Goal: Task Accomplishment & Management: Contribute content

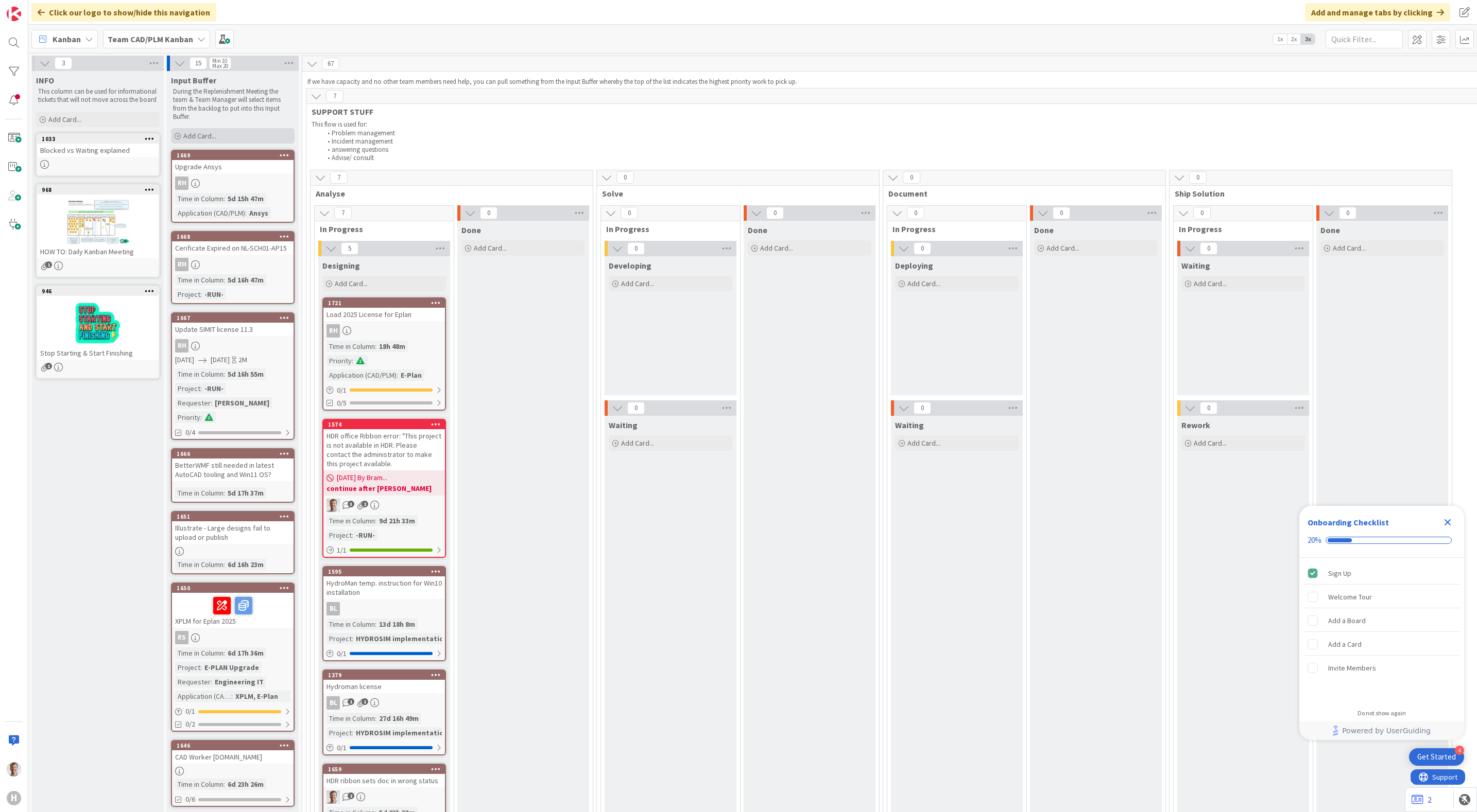
click at [223, 139] on div "Add Card..." at bounding box center [232, 136] width 123 height 16
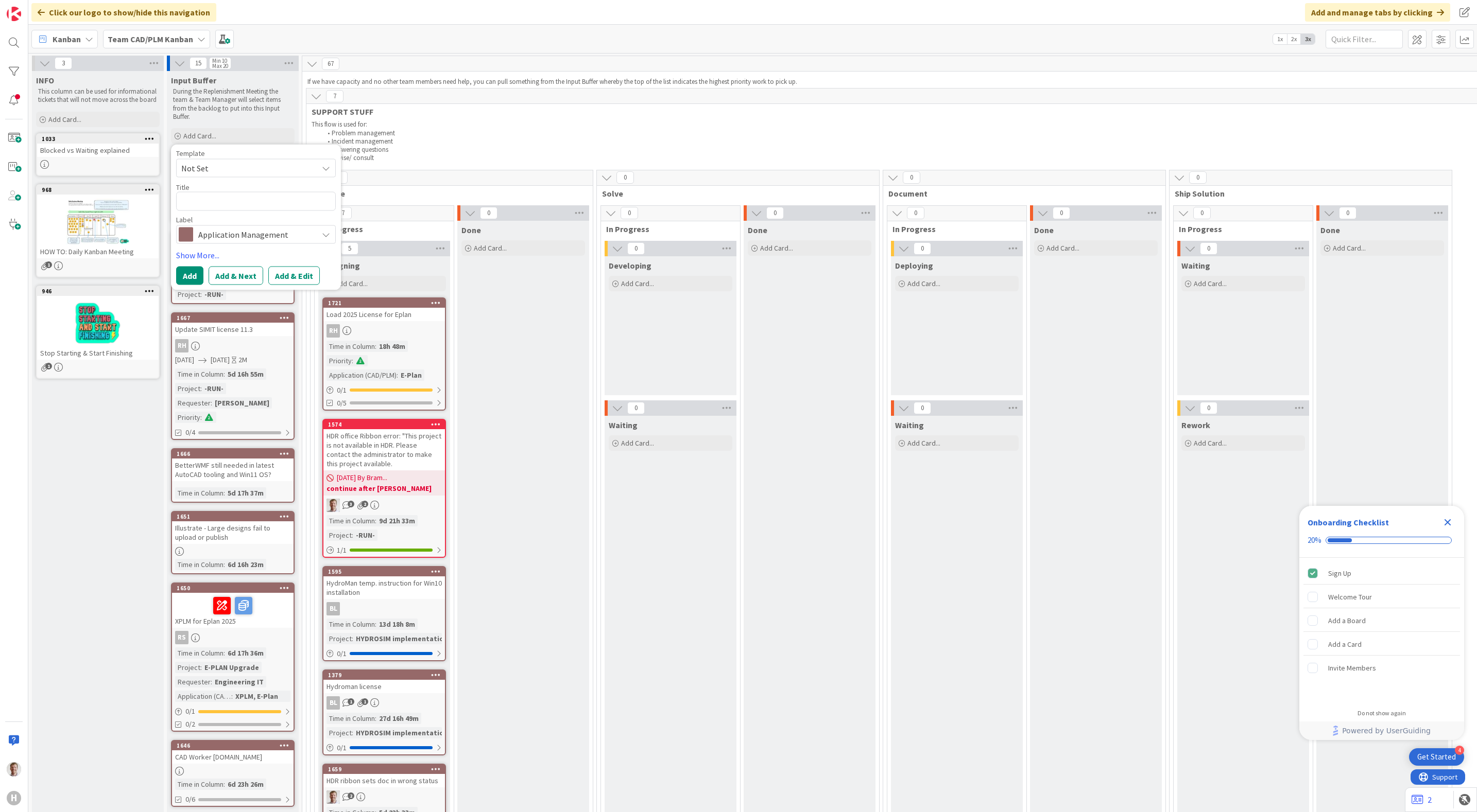
type textarea "x"
type textarea "I"
type textarea "x"
type textarea "IN"
type textarea "x"
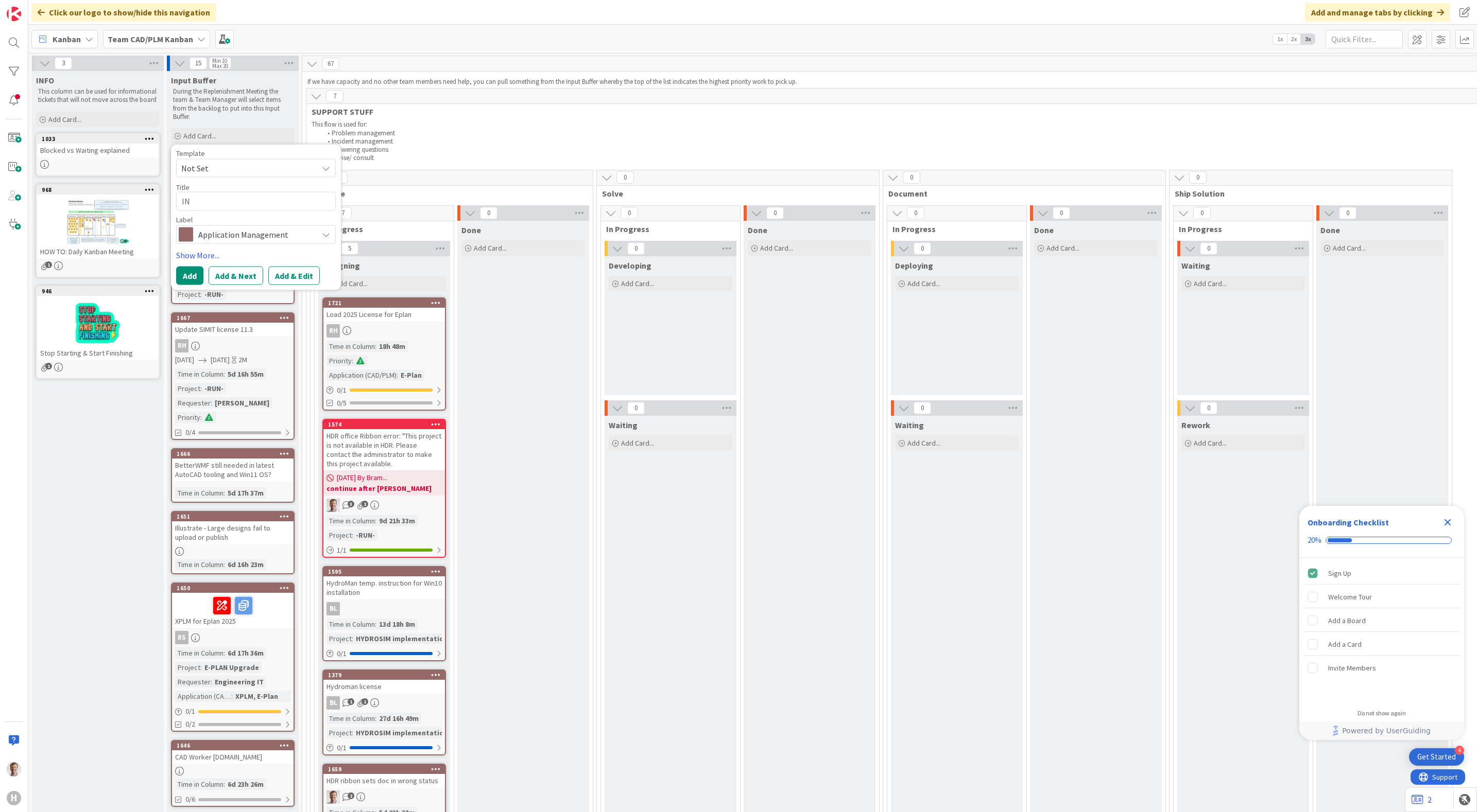
type textarea "INv"
type textarea "x"
type textarea "INve"
type textarea "x"
type textarea "INves"
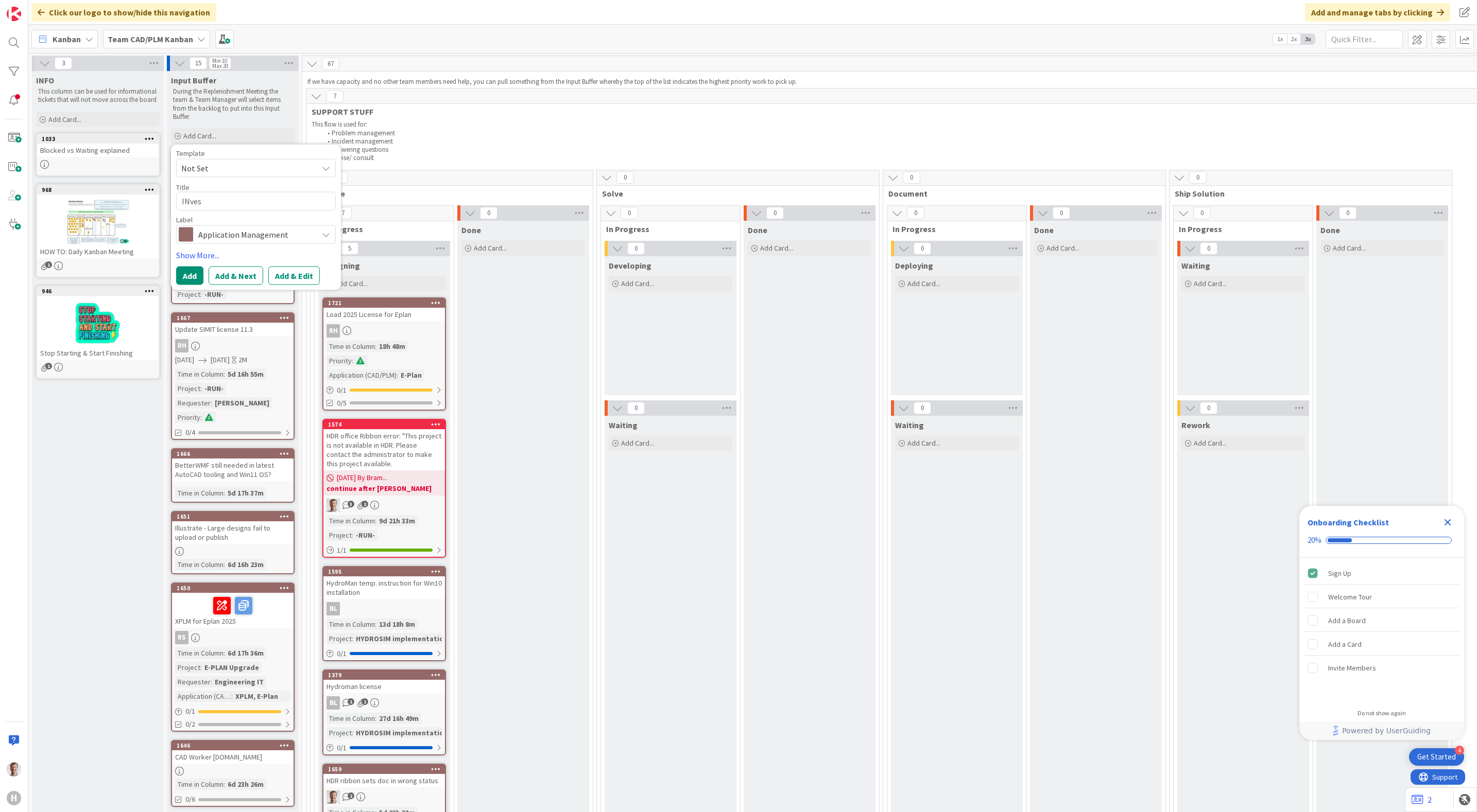
type textarea "x"
type textarea "INvest"
type textarea "x"
type textarea "INvesti"
type textarea "x"
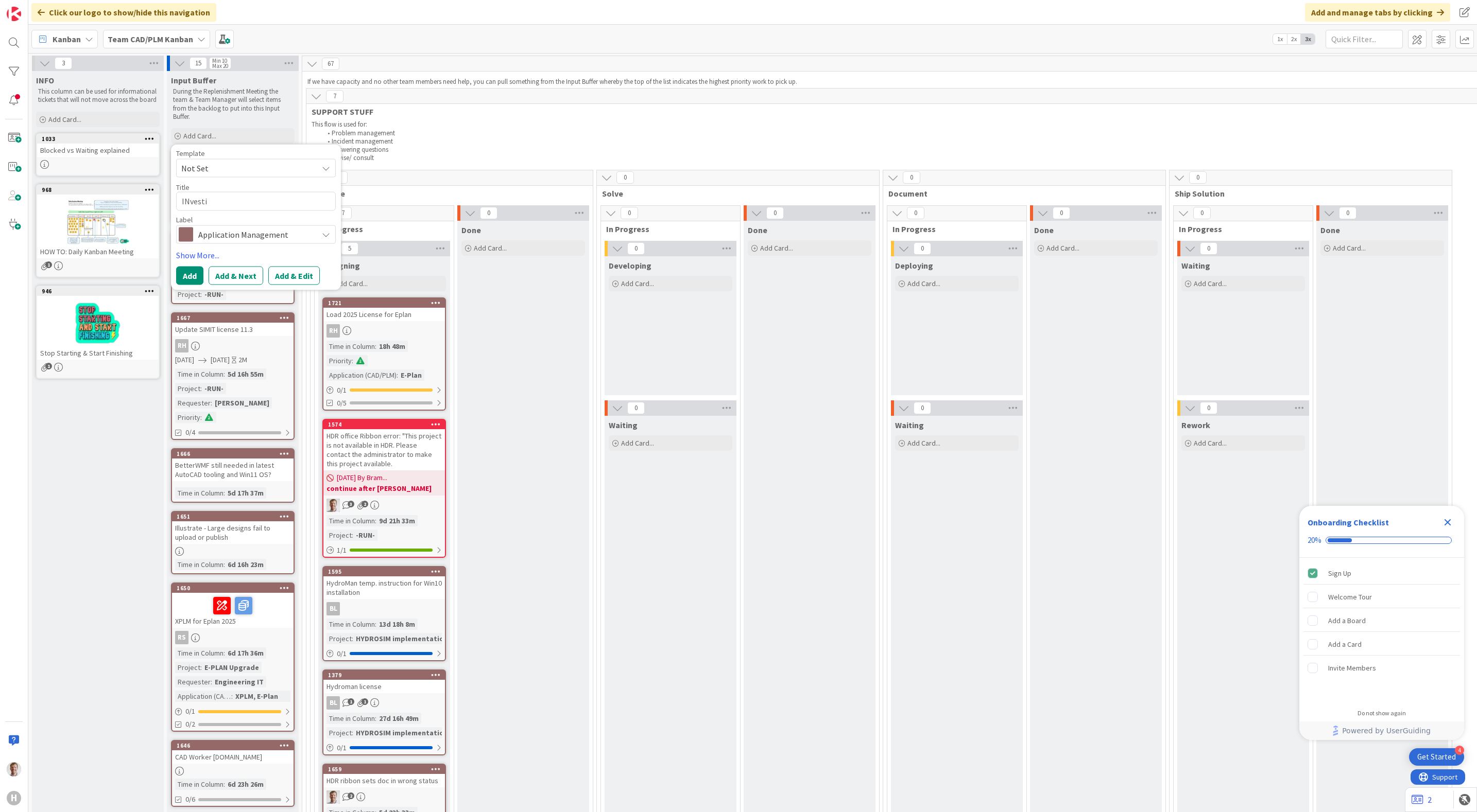
type textarea "INvest"
type textarea "x"
type textarea "INves"
type textarea "x"
type textarea "INve"
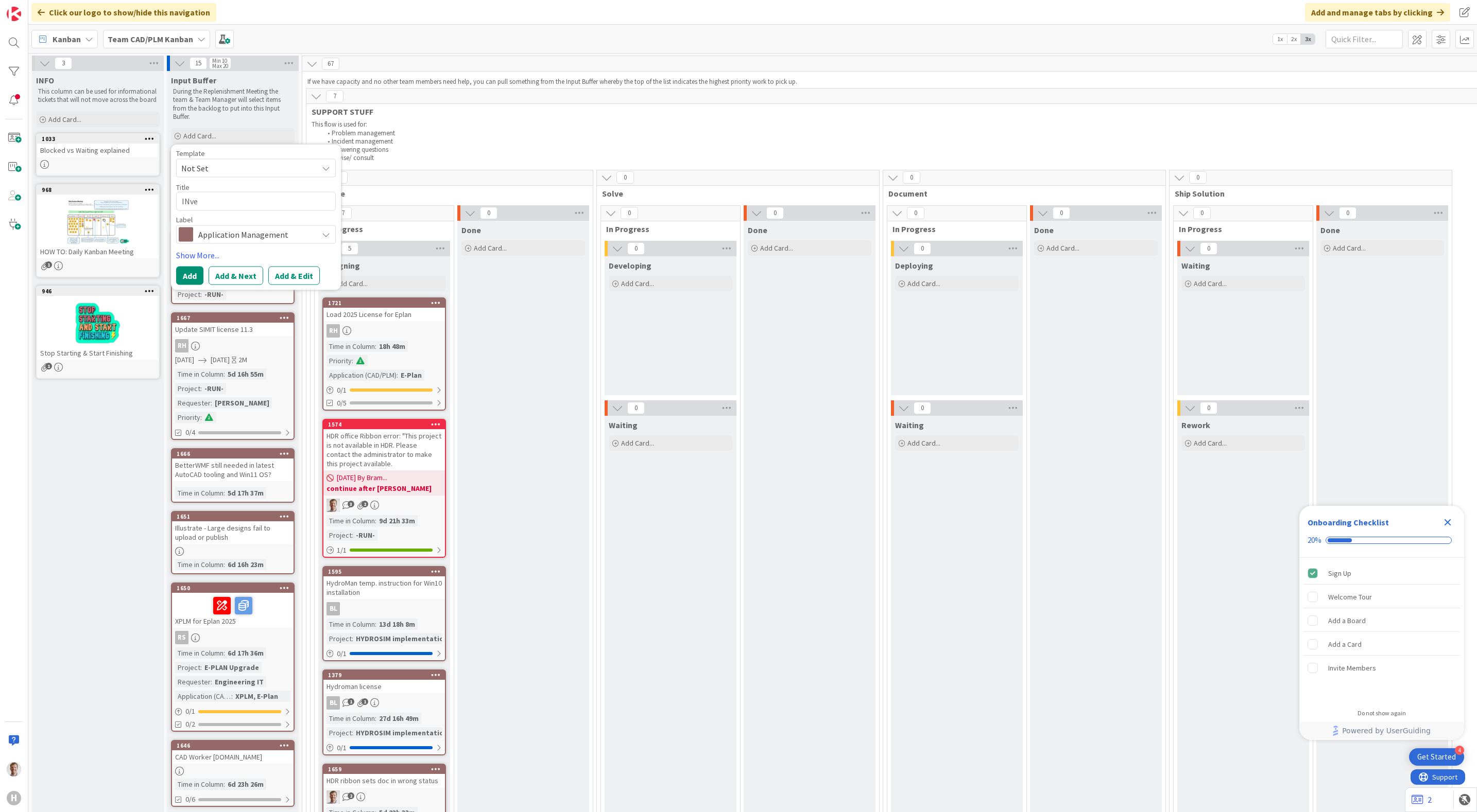
type textarea "x"
type textarea "INv"
type textarea "x"
type textarea "IN"
type textarea "x"
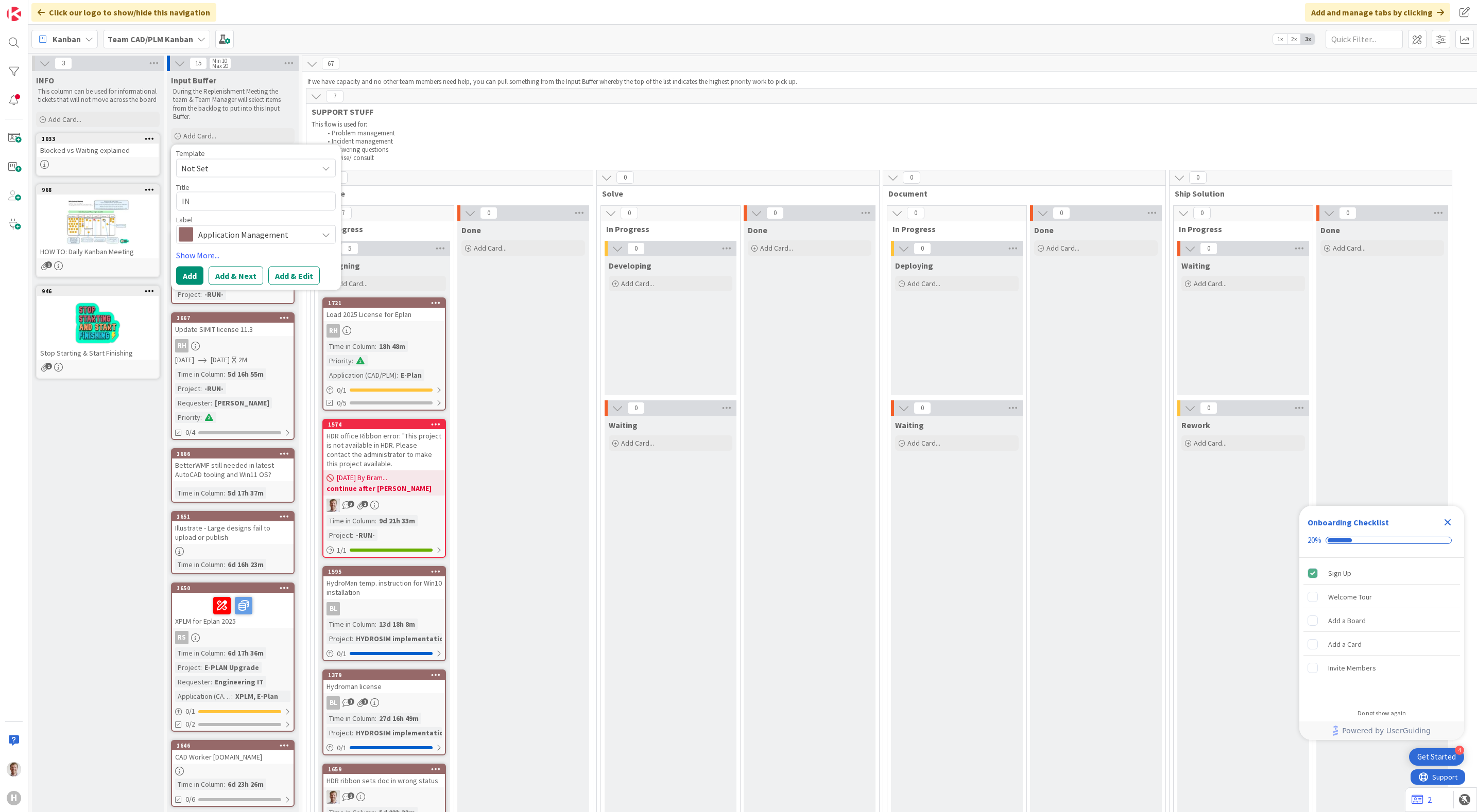
type textarea "I"
type textarea "x"
type textarea "In"
type textarea "x"
type textarea "Inv"
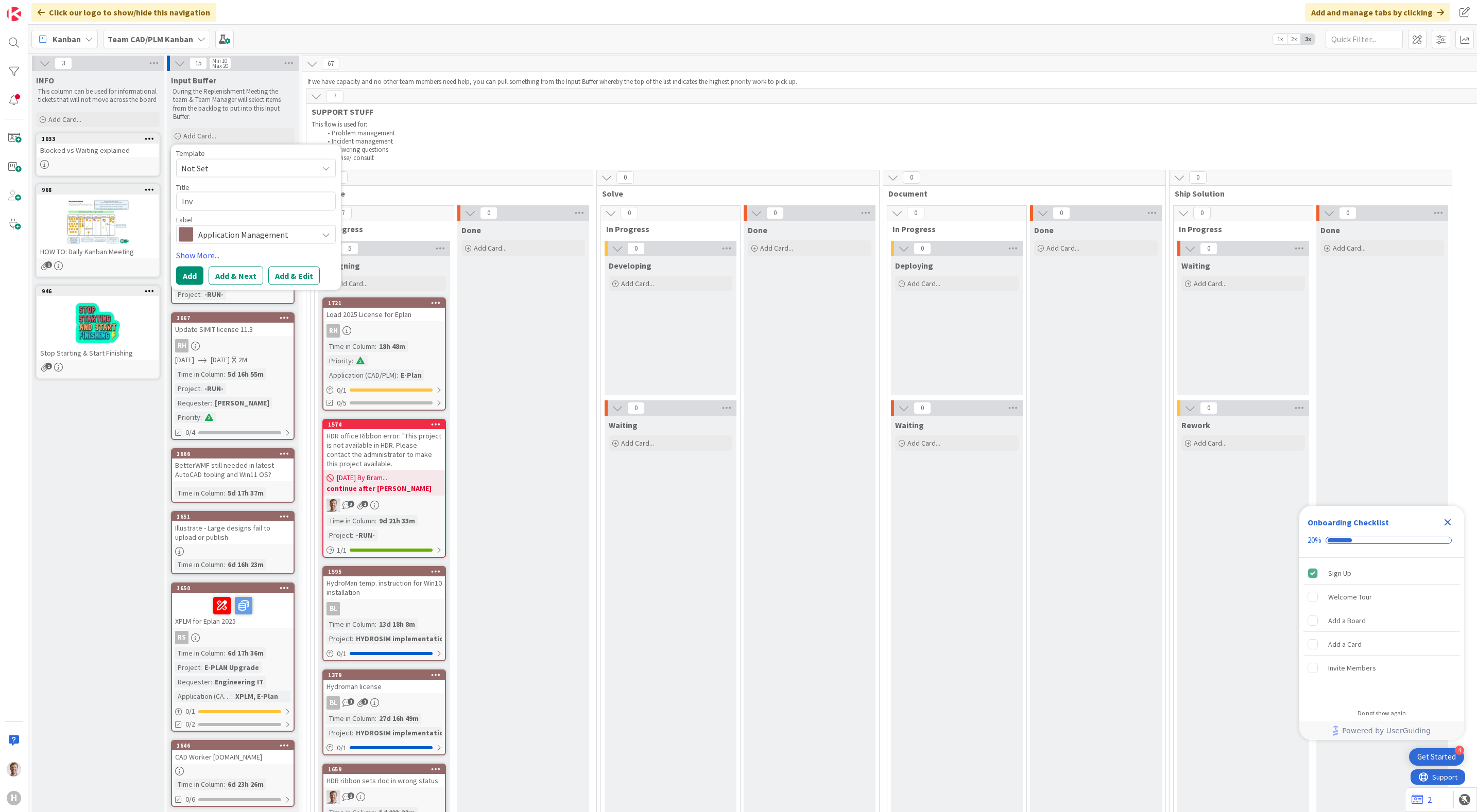
type textarea "x"
type textarea "Inve"
type textarea "x"
type textarea "Invest"
type textarea "x"
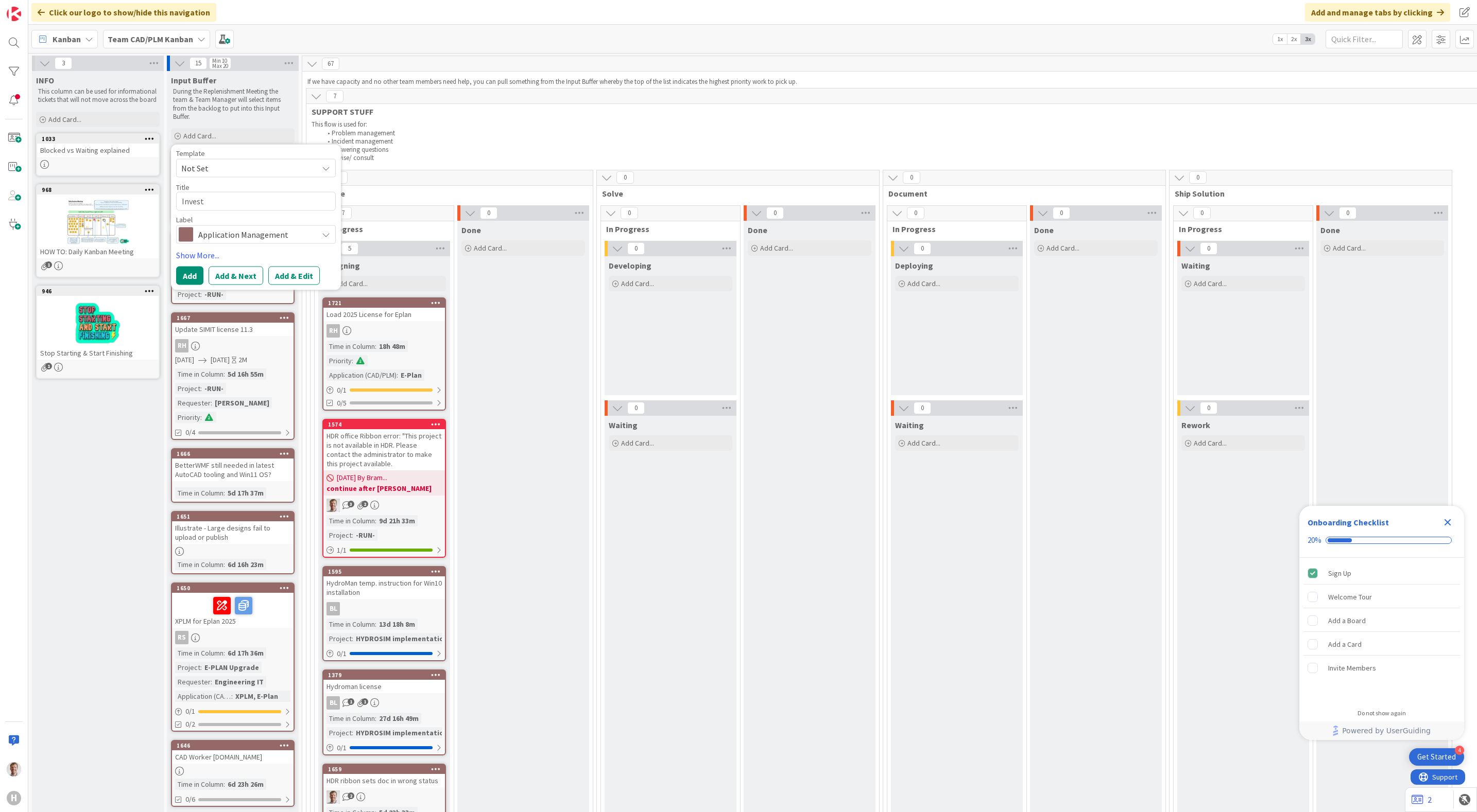
type textarea "Investi"
type textarea "x"
type textarea "Investig"
type textarea "x"
type textarea "Investiga"
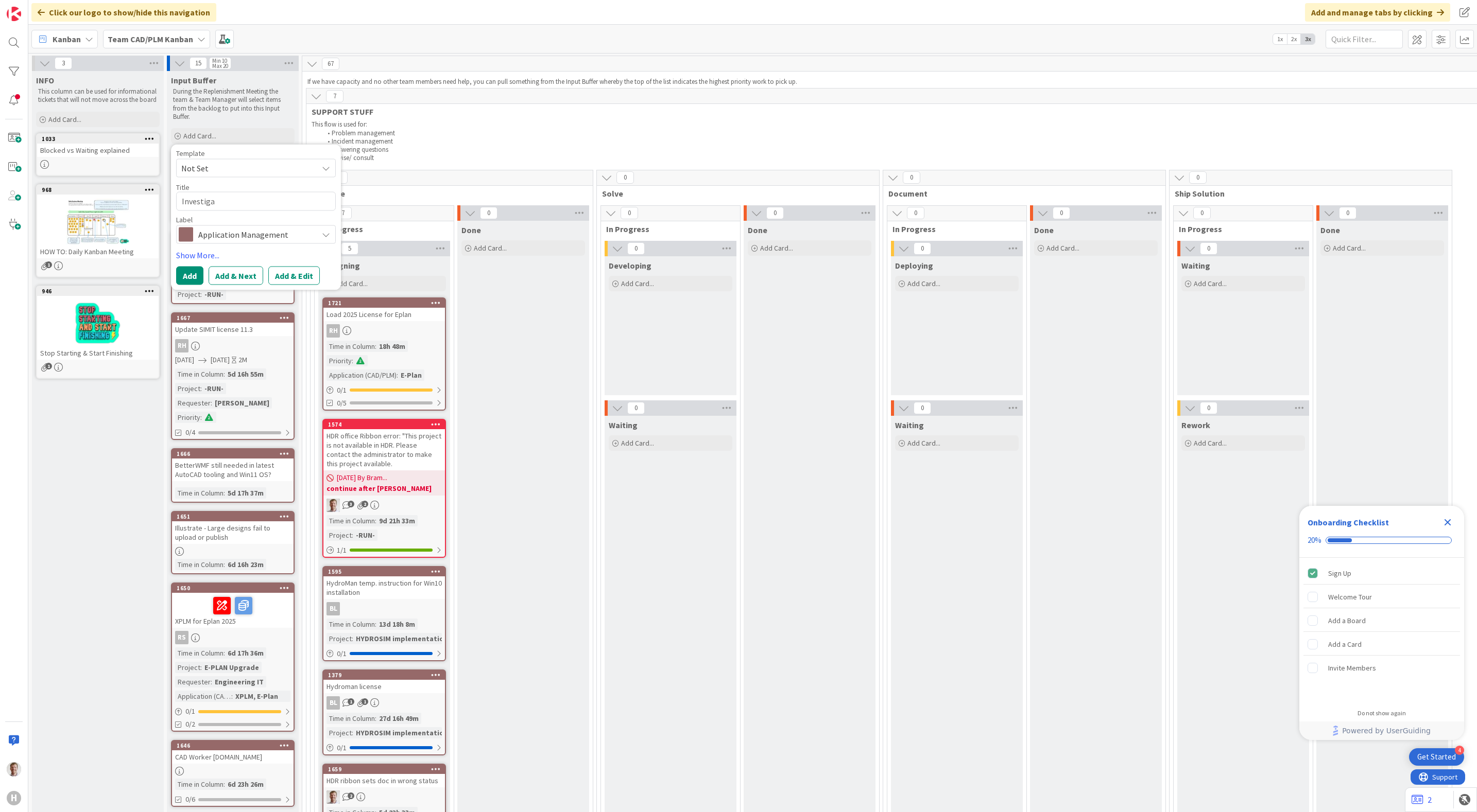
type textarea "x"
type textarea "Investigat"
type textarea "x"
type textarea "Investigate"
type textarea "x"
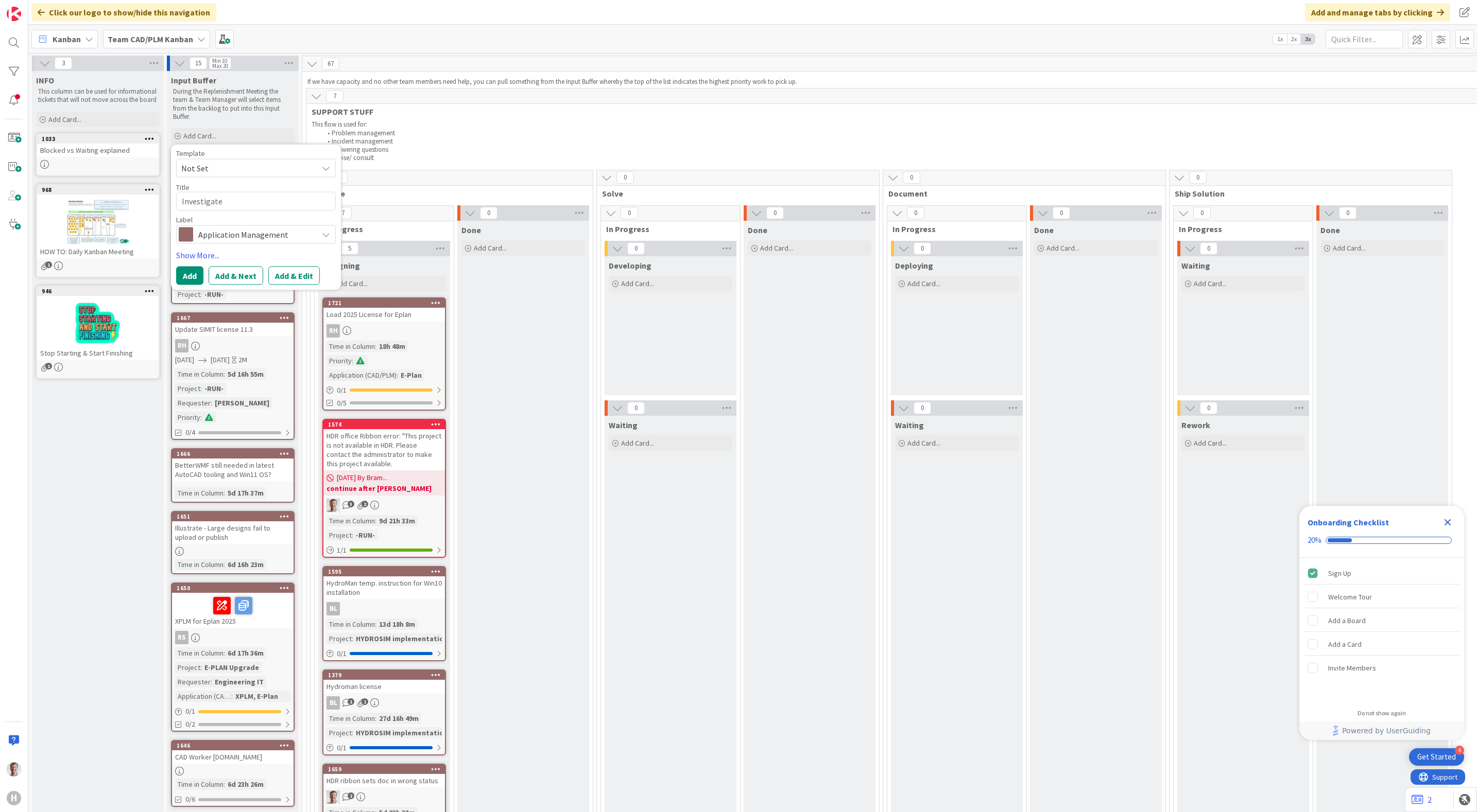
type textarea "Investigate"
type textarea "x"
type textarea "Investigate if"
type textarea "x"
type textarea "Investigate if"
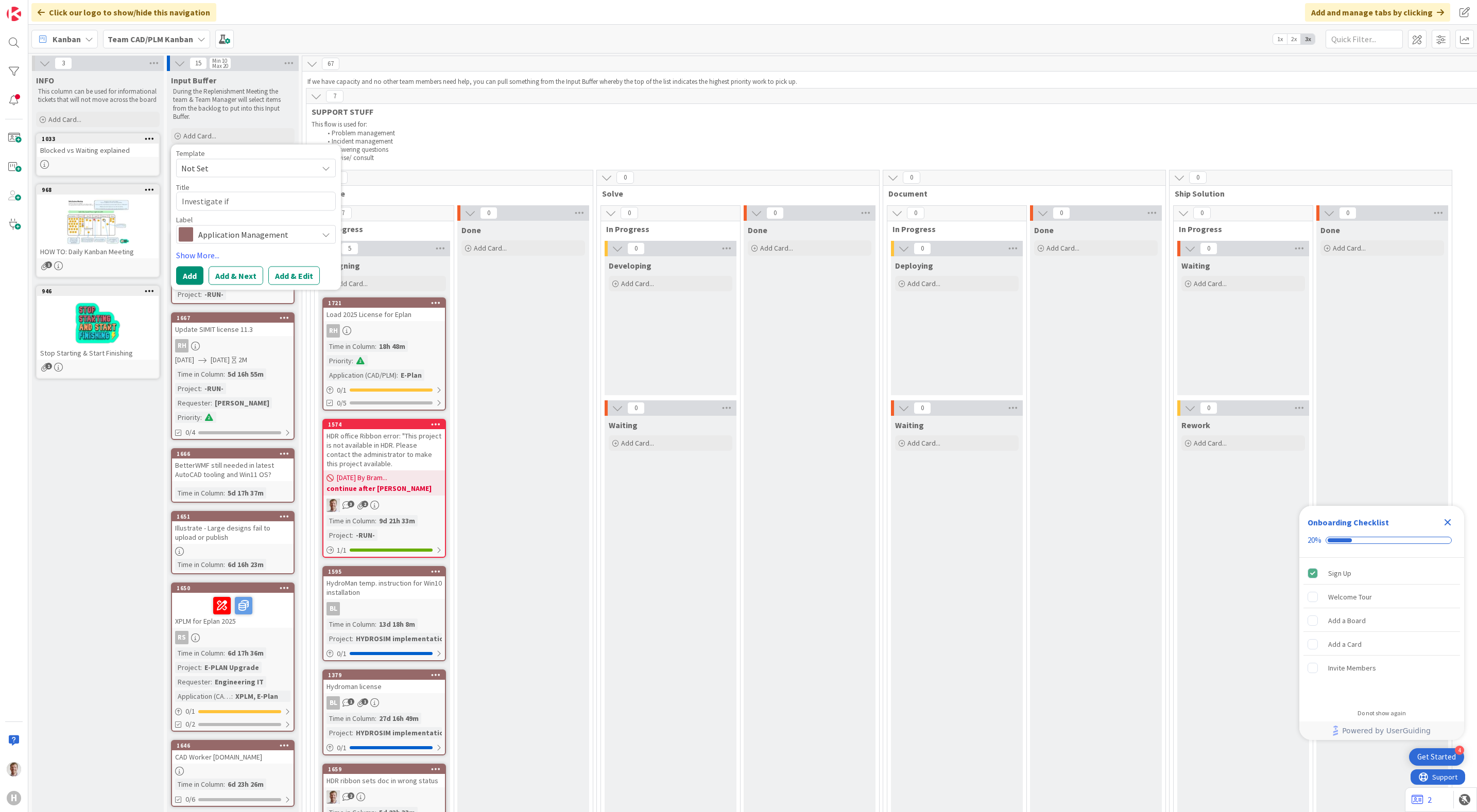
type textarea "x"
type textarea "Investigate if"
type textarea "x"
type textarea "Investigate i"
type textarea "x"
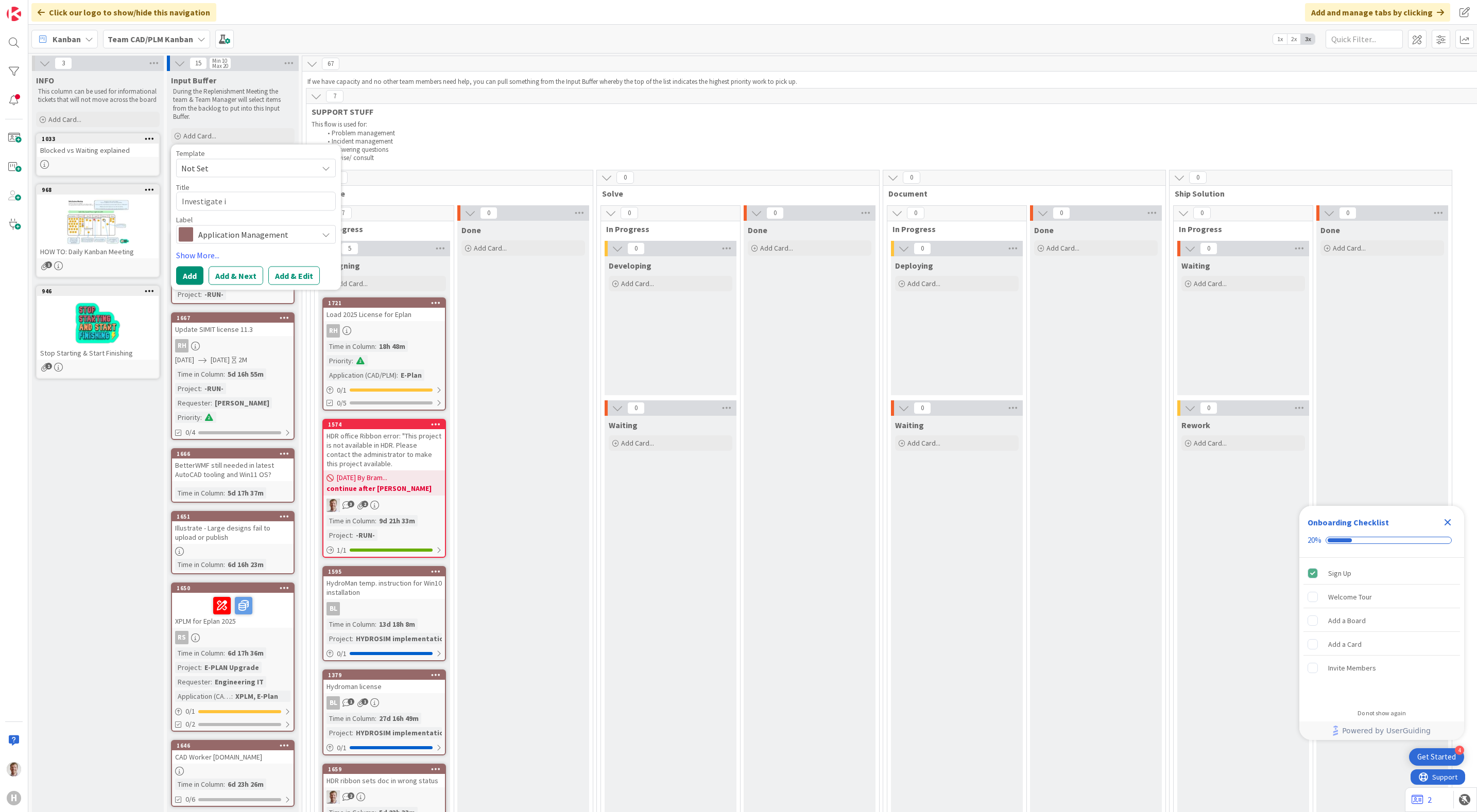
type textarea "Investigate"
type textarea "x"
type textarea "Investigate if"
type textarea "x"
type textarea "Investigate if"
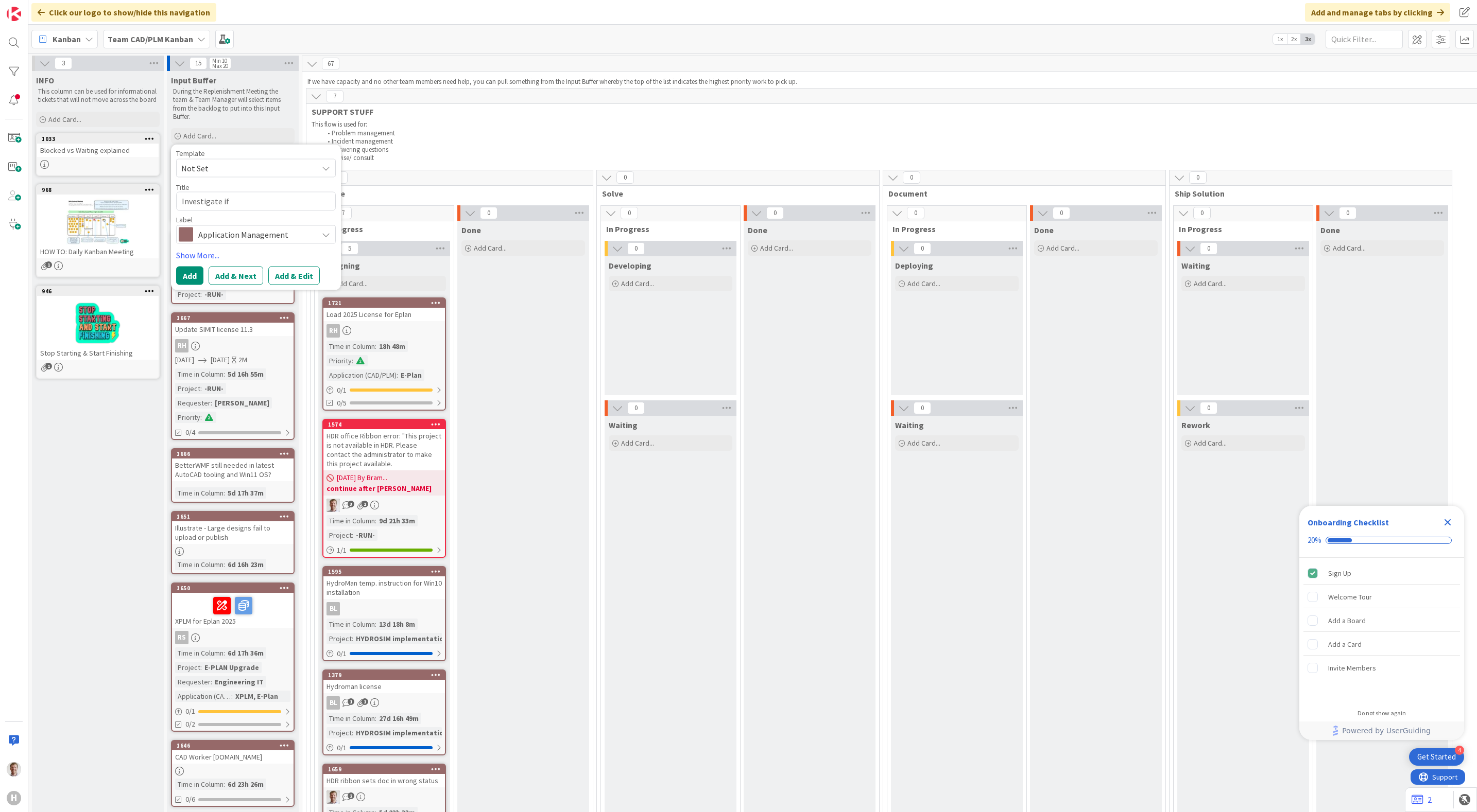
type textarea "x"
type textarea "Investigate if b"
type textarea "x"
type textarea "Investigate if br"
type textarea "x"
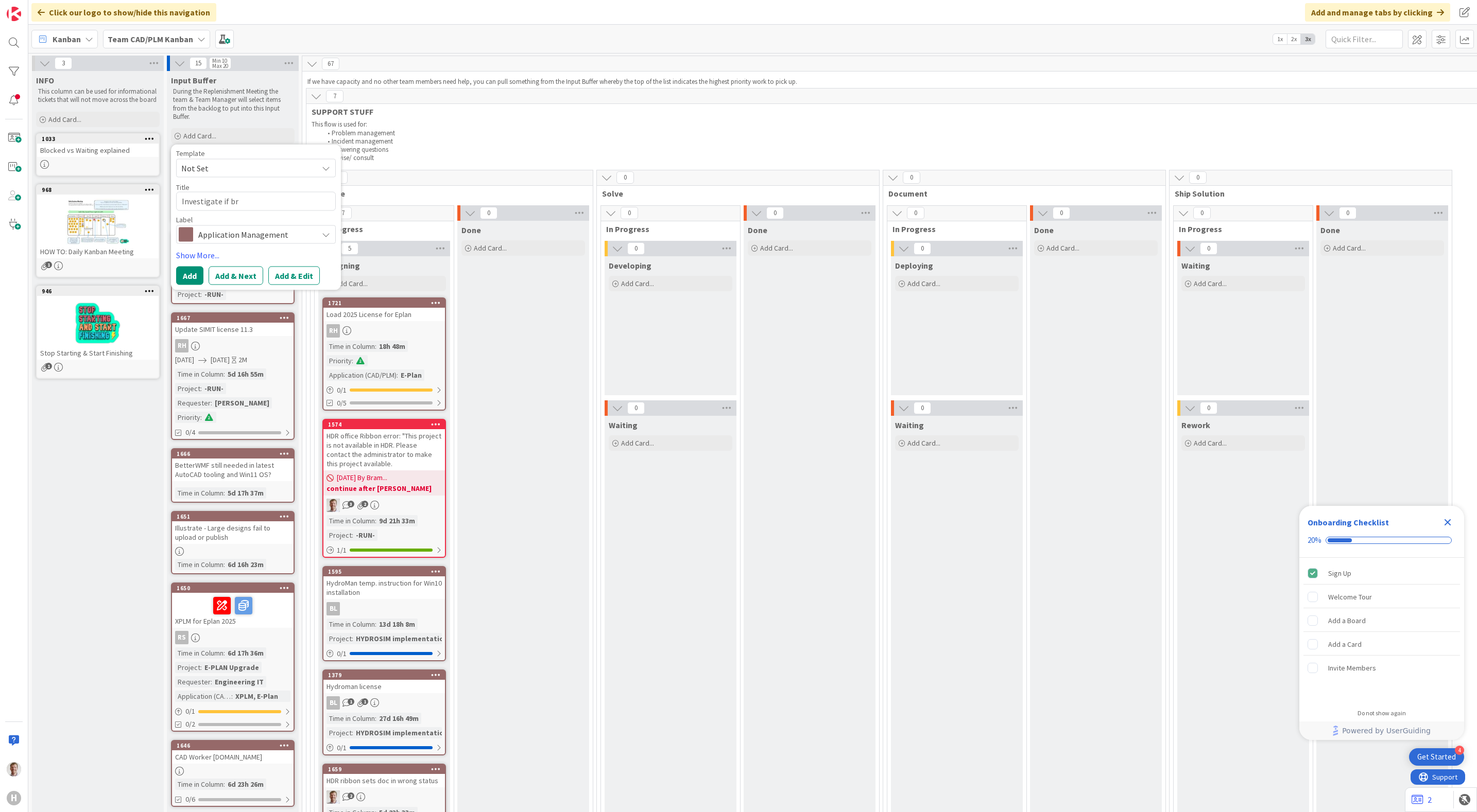
type textarea "Investigate if bri"
type textarea "x"
type textarea "Investigate if brin"
type textarea "x"
type textarea "Investigate if bringe"
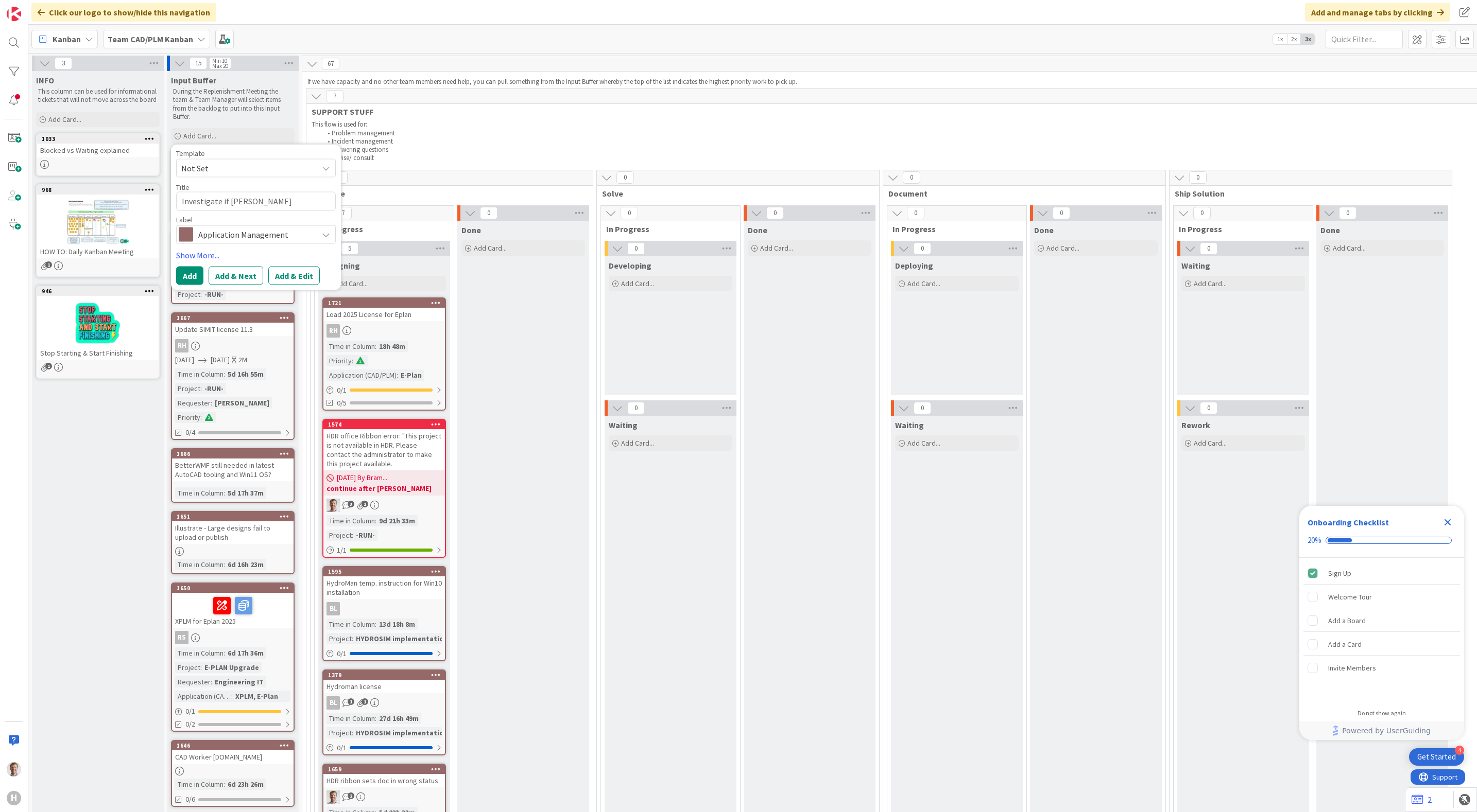
type textarea "x"
type textarea "Investigate if bring"
type textarea "x"
type textarea "Investigate if bringin"
type textarea "x"
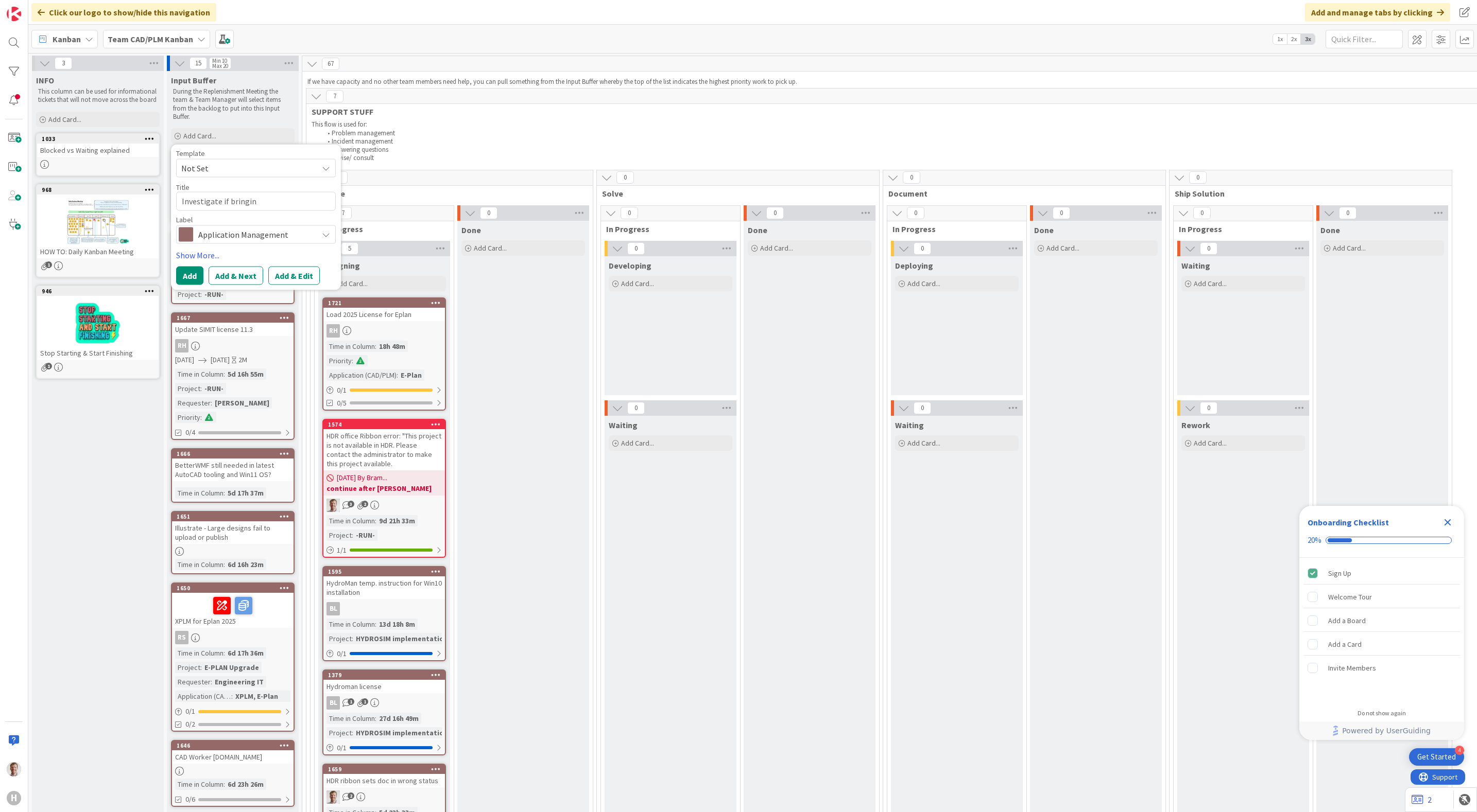
type textarea "Investigate if bringing"
type textarea "x"
type textarea "Investigate if bringinge"
type textarea "x"
type textarea "Investigate if bringing"
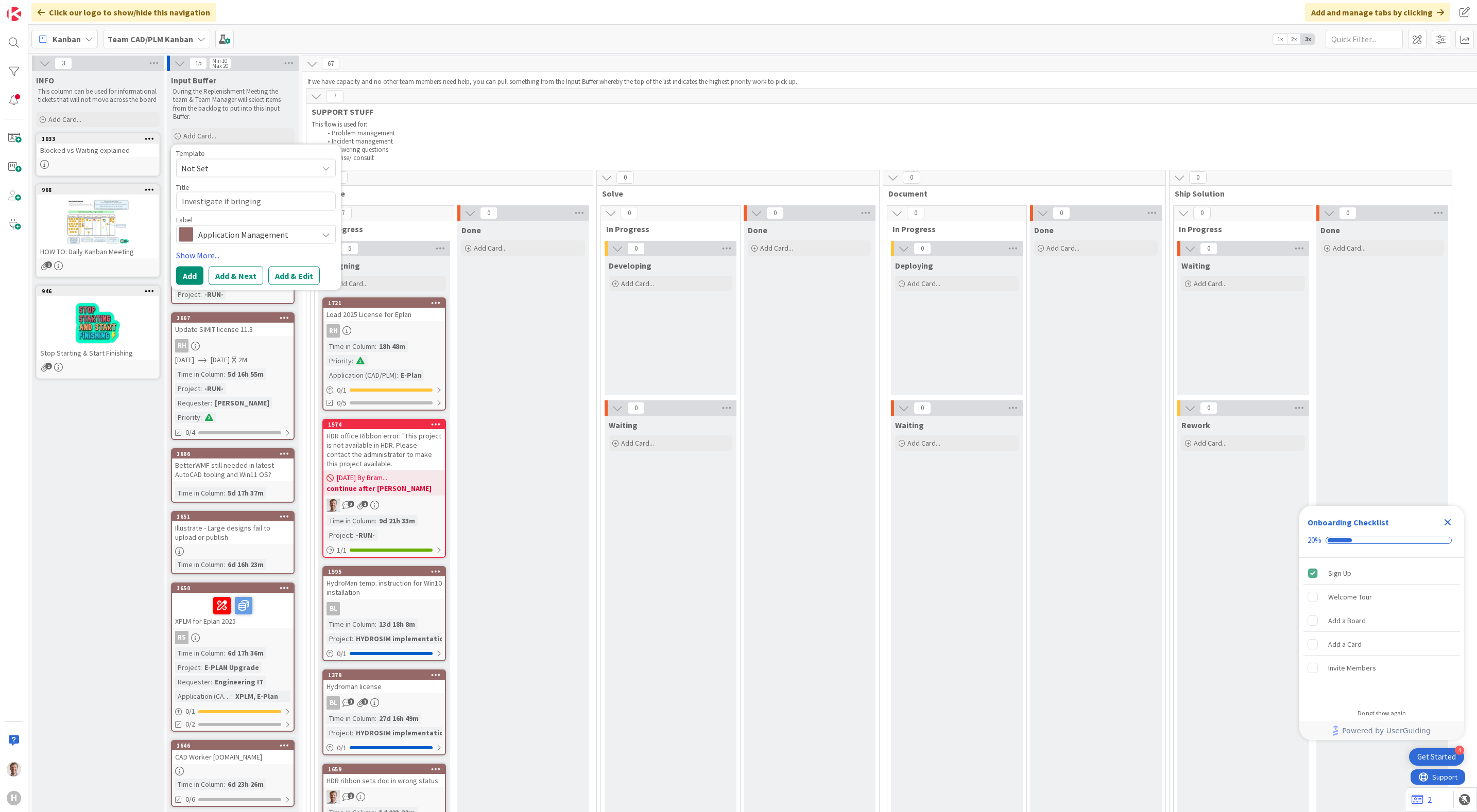
type textarea "x"
type textarea "Investigate if bringing"
type textarea "x"
type textarea "Investigate if bringing"
type textarea "x"
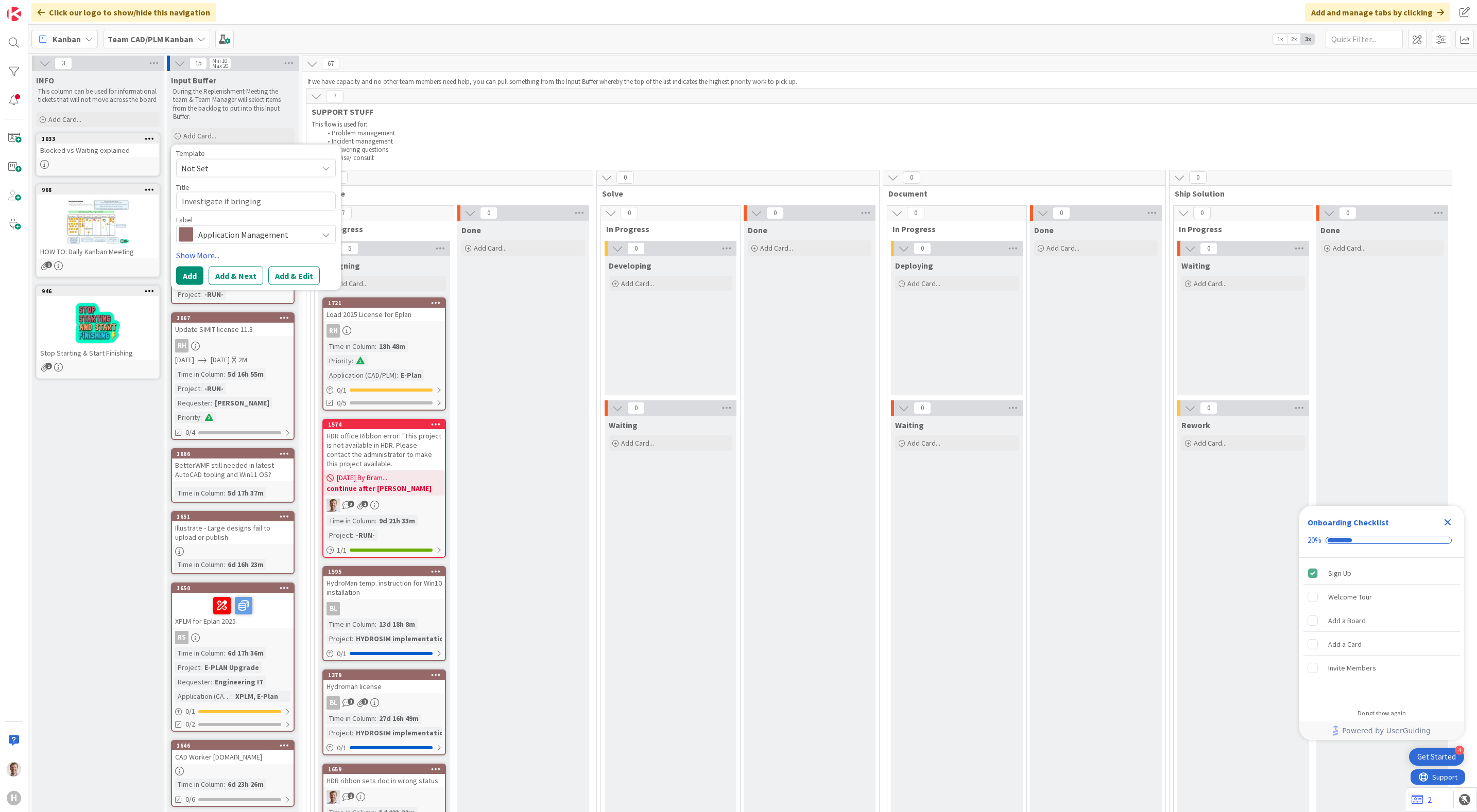
type textarea "Investigate if bringing"
type textarea "x"
type textarea "Investigate if bringing"
type textarea "x"
type textarea "Investigate if bringing"
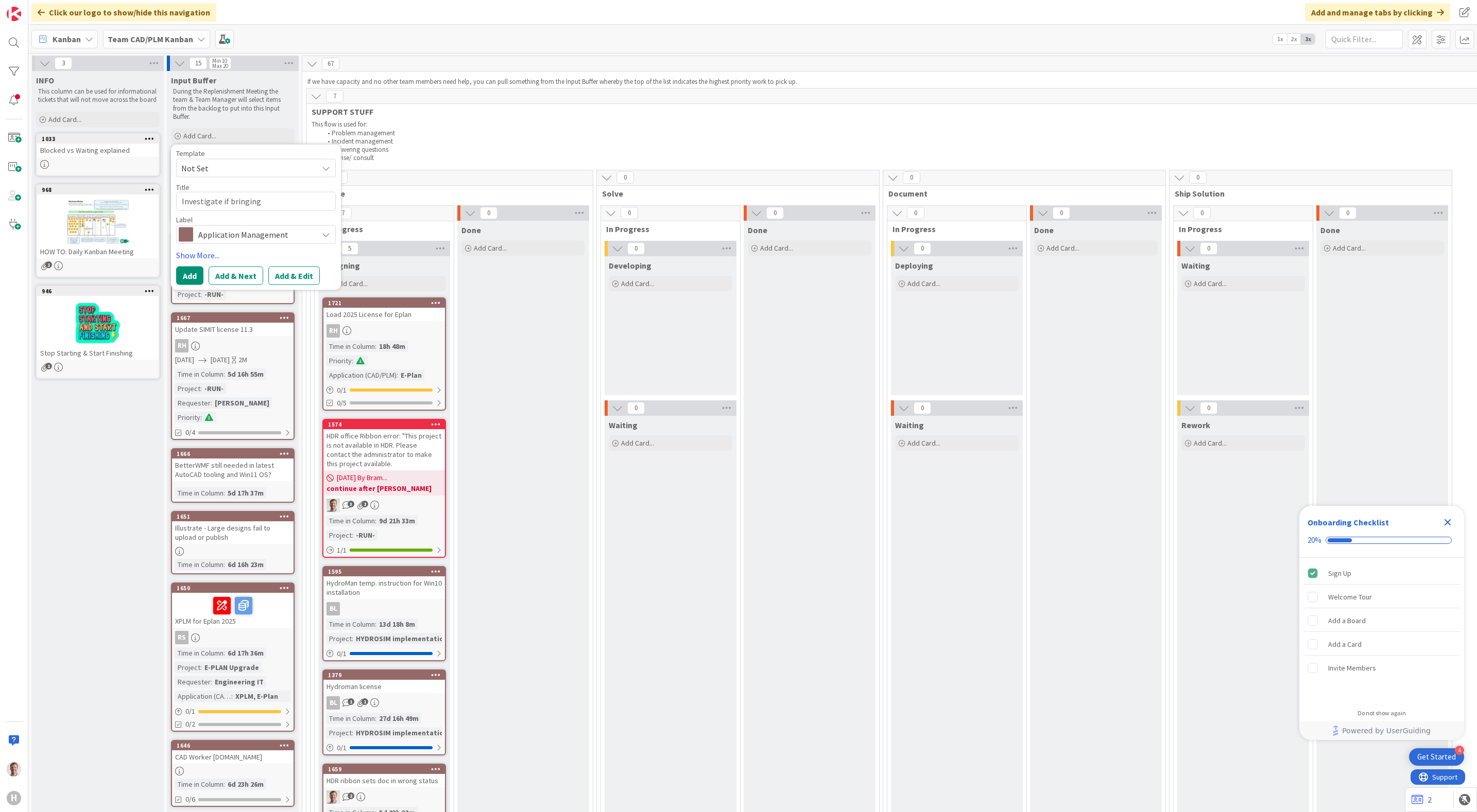
type textarea "x"
type textarea "Investigate if bringing b"
type textarea "x"
type textarea "Investigate if bringing ba"
type textarea "x"
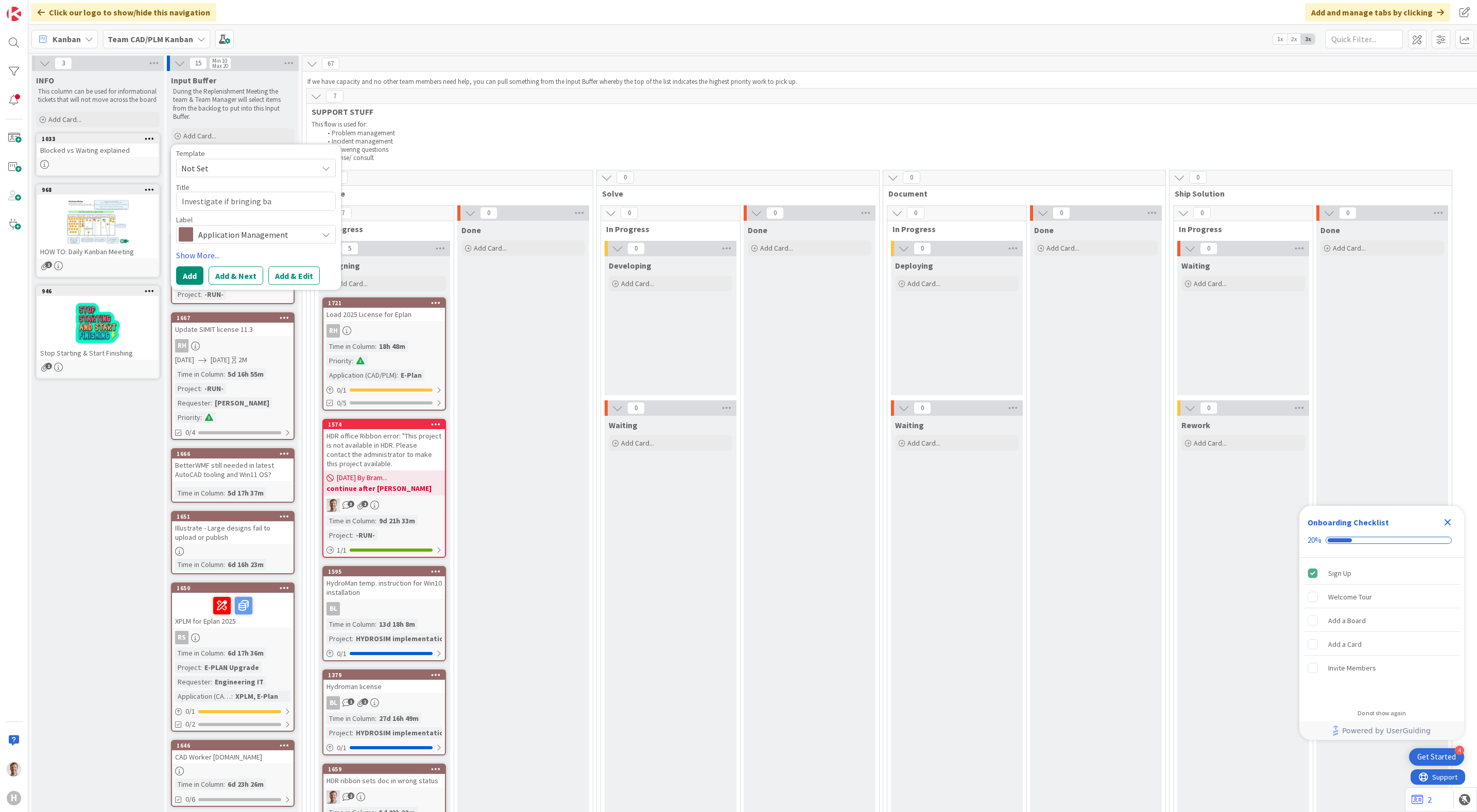
type textarea "Investigate if bringing bac"
type textarea "x"
type textarea "Investigate if bringing back"
type textarea "x"
type textarea "Investigate if bringing back"
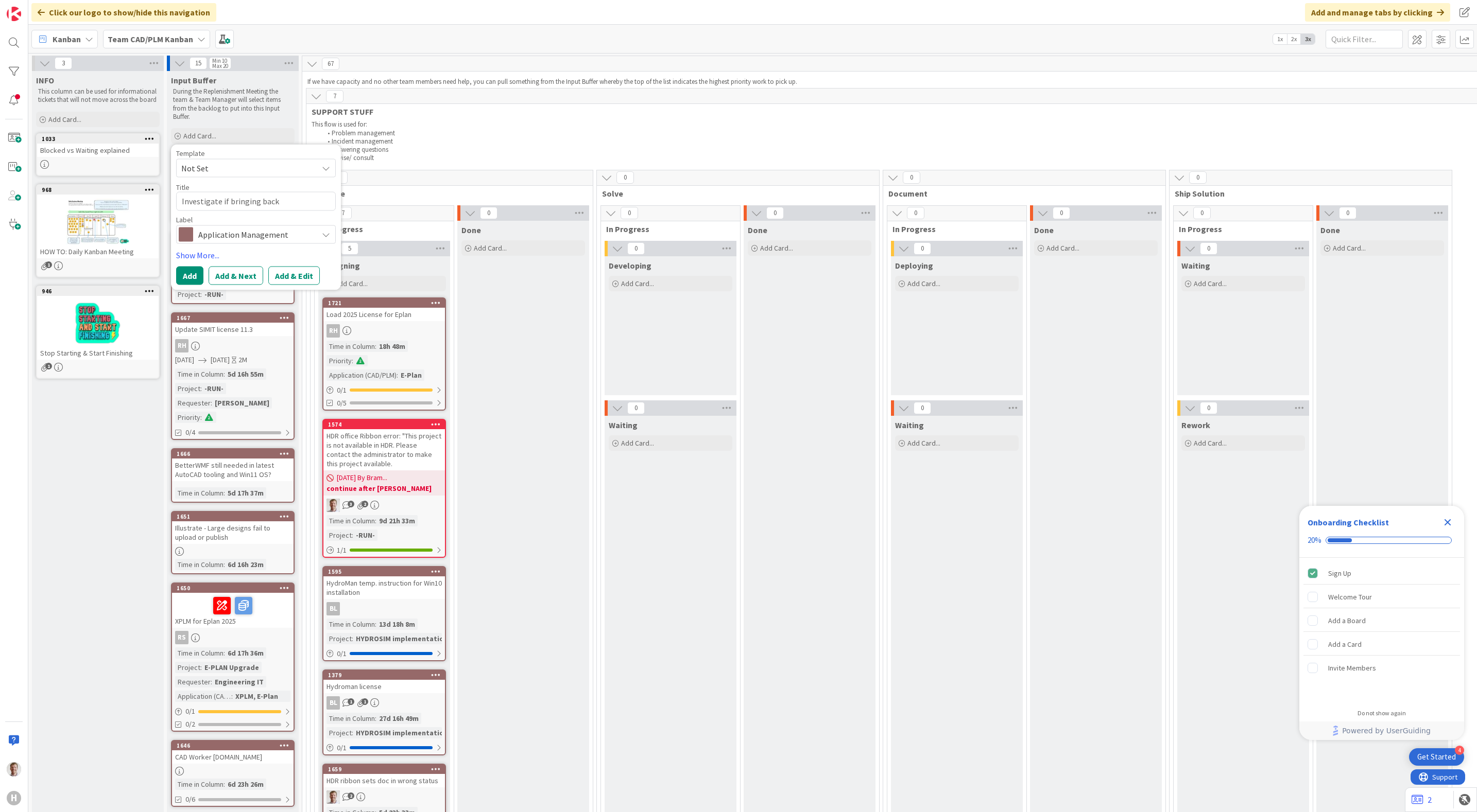
type textarea "x"
type textarea "Investigate if bringing back b"
type textarea "x"
type textarea "Investigate if bringing back br"
type textarea "x"
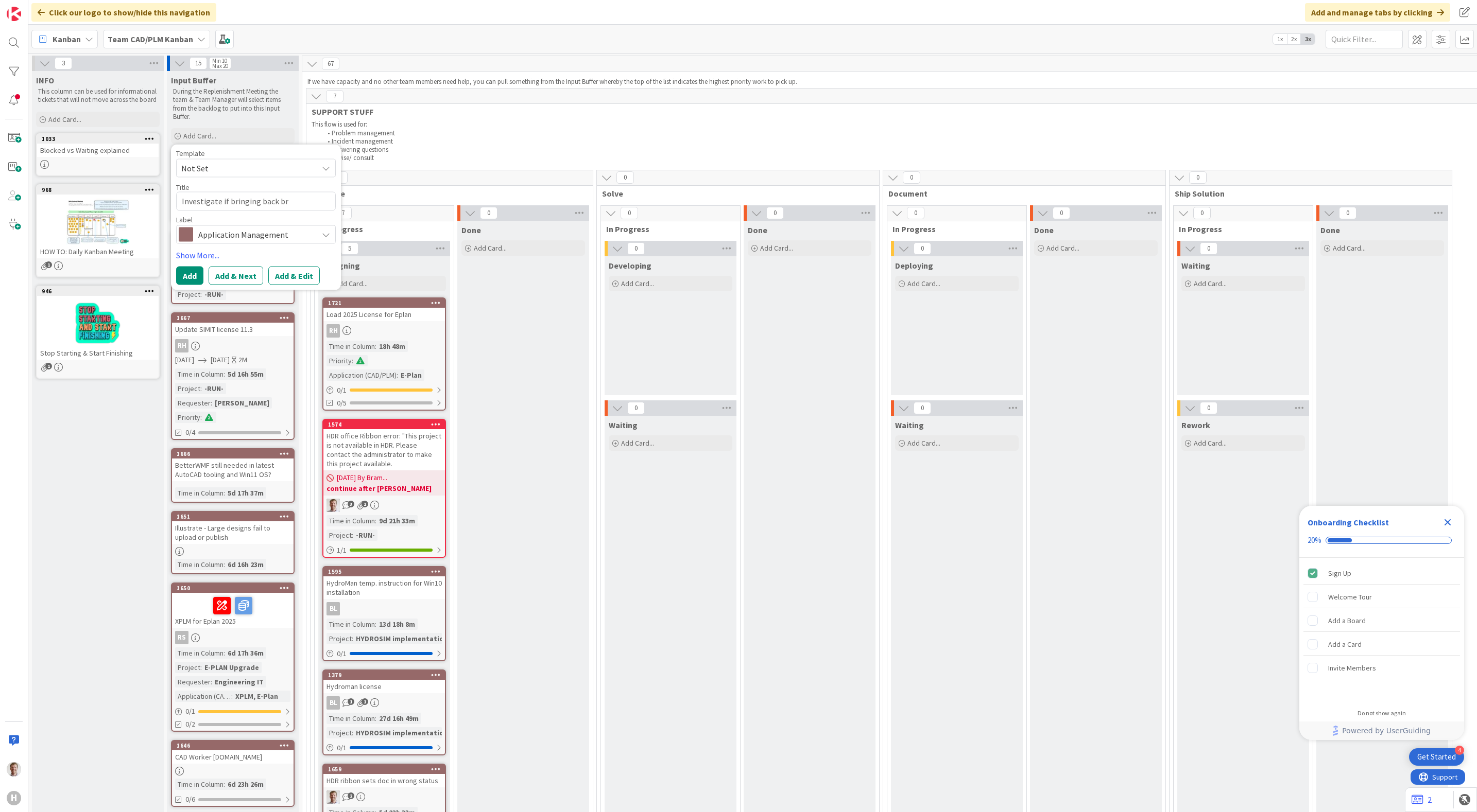
type textarea "Investigate if bringing back bra"
type textarea "x"
type textarea "Investigate if bringing back br"
type textarea "x"
type textarea "Investigate if bringing back b"
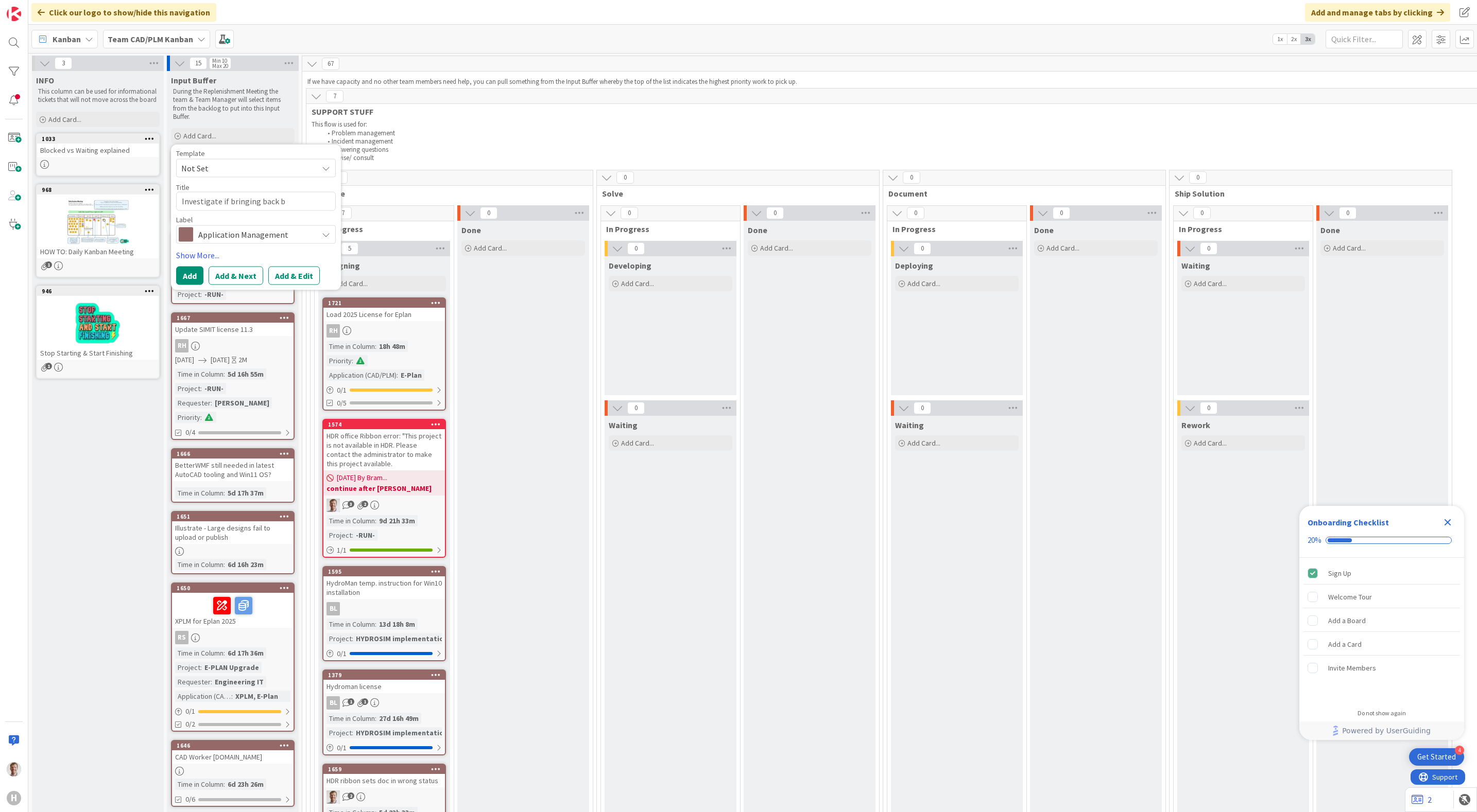
type textarea "x"
type textarea "Investigate if bringing back"
type textarea "x"
type textarea "Investigate if bringing back B"
type textarea "x"
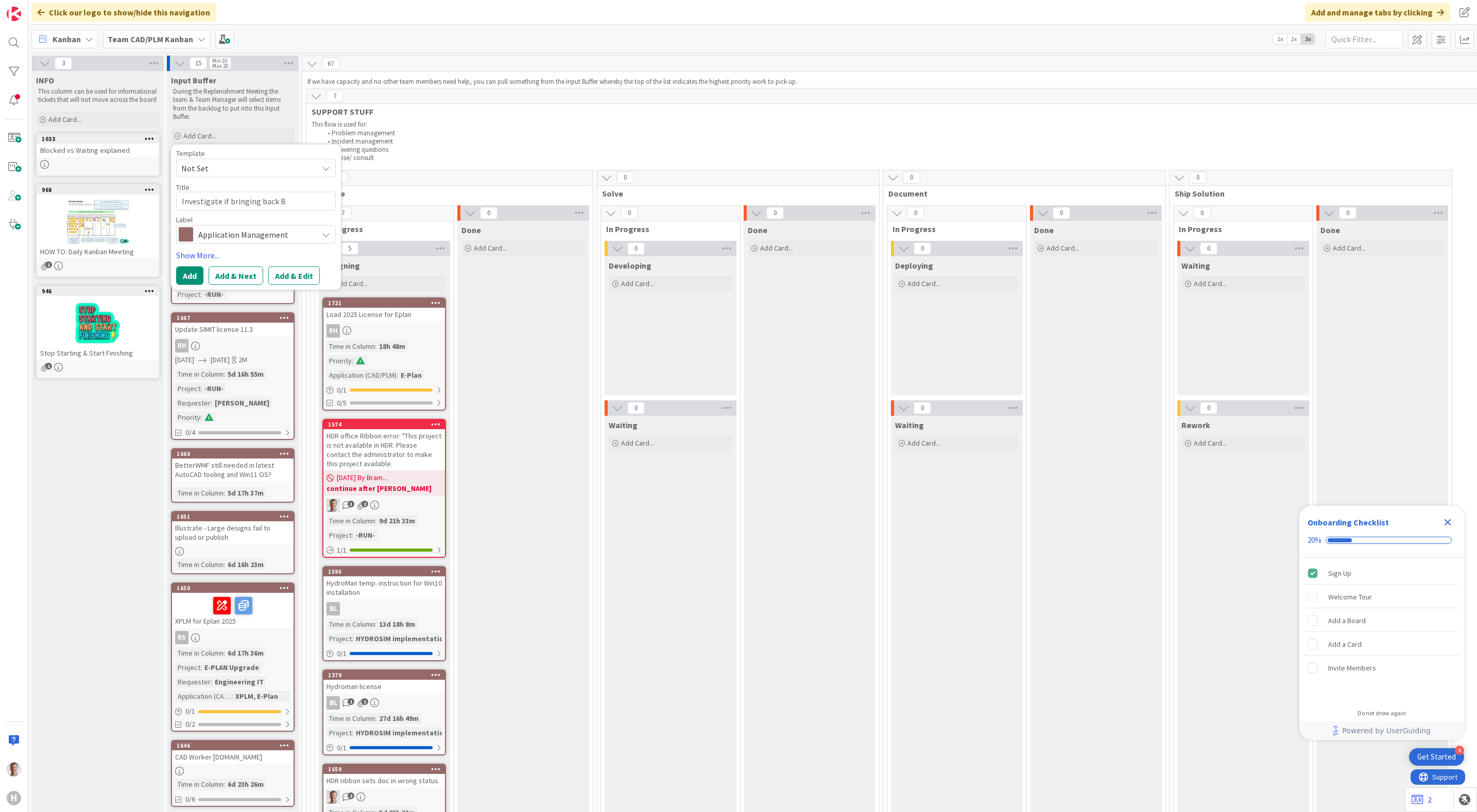
type textarea "Investigate if bringing back Br"
type textarea "x"
type textarea "Investigate if bringing back Bra"
type textarea "x"
type textarea "Investigate if bringing back Braz"
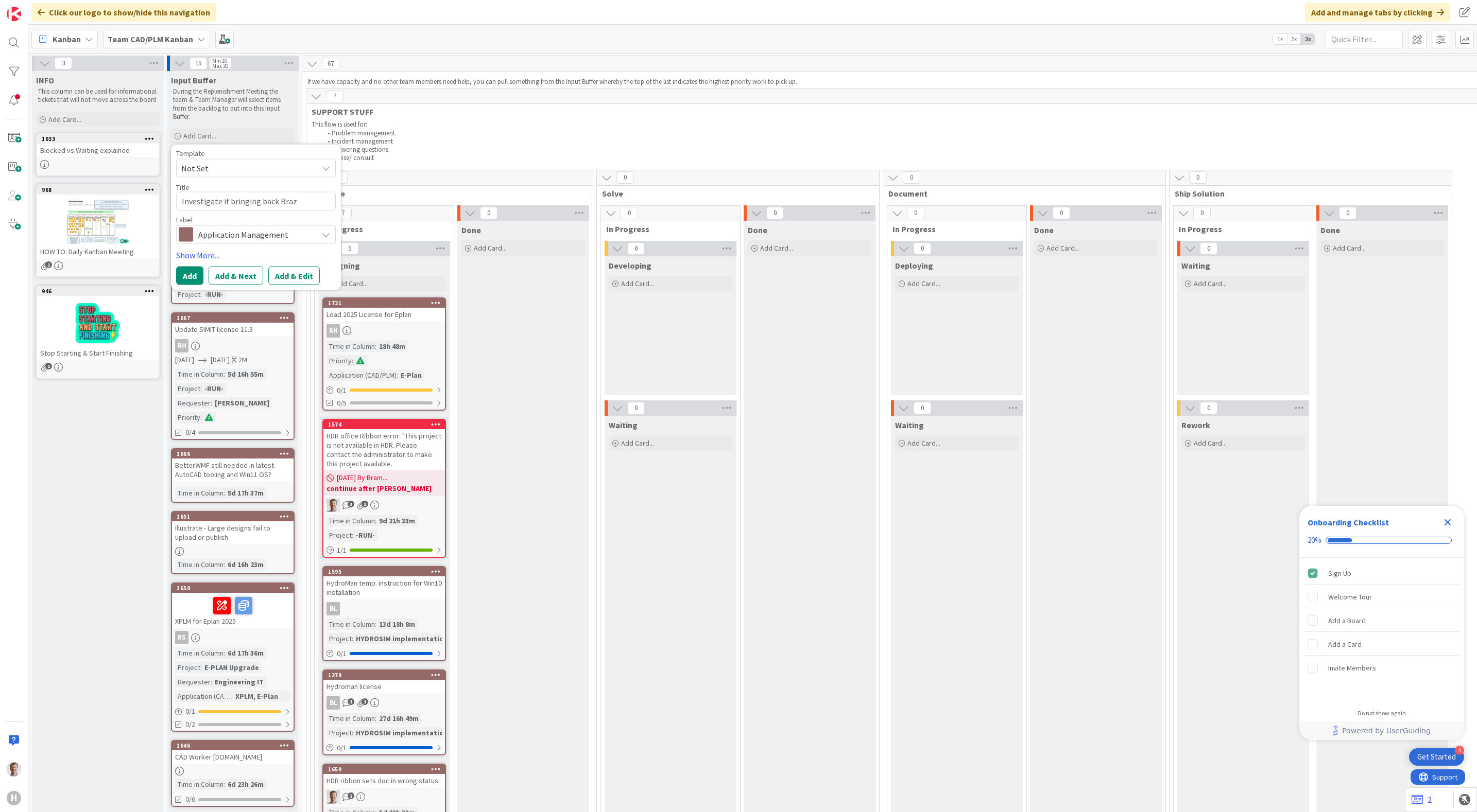
type textarea "x"
type textarea "Investigate if bringing back Brazi"
type textarea "x"
type textarea "Investigate if bringing back Brazil"
type textarea "x"
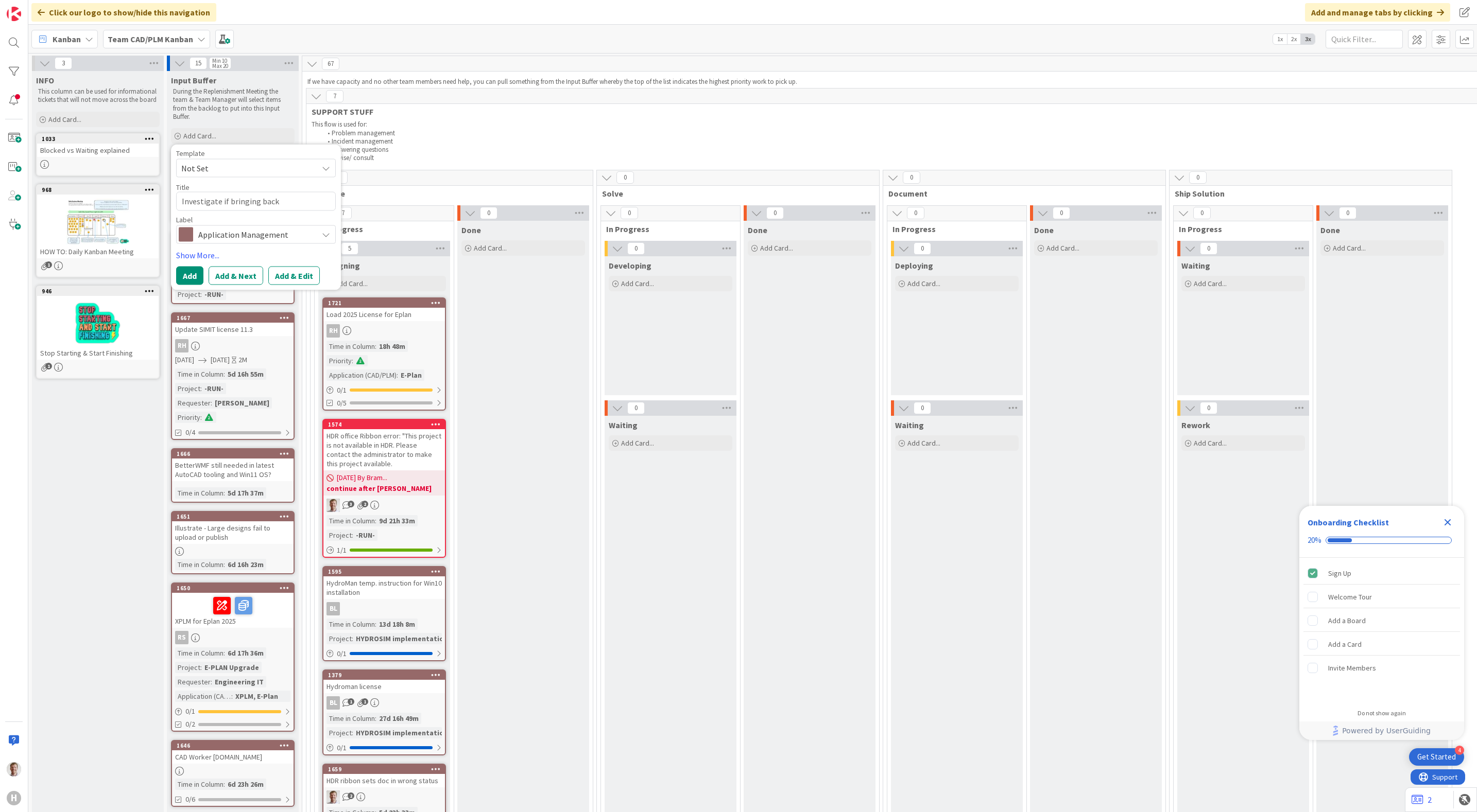
type textarea "Investigate if bringing back Brazil"
type textarea "x"
type textarea "Investigate if bringing back Brazil en"
type textarea "x"
type textarea "Investigate if bringing back Brazil eng"
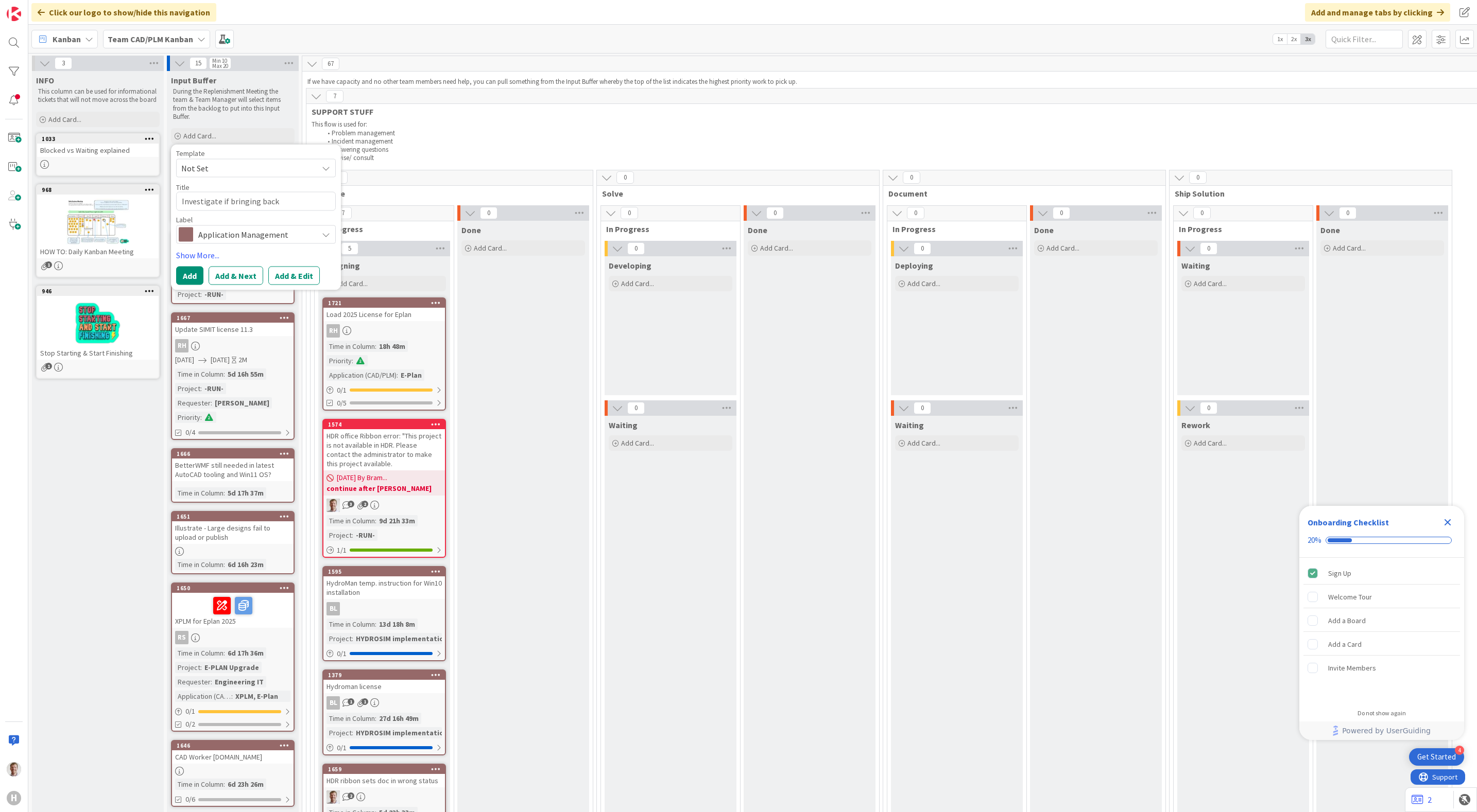
type textarea "x"
type textarea "Investigate if bringing back Brazil engi"
type textarea "x"
type textarea "Investigate if bringing back Brazil engin"
type textarea "x"
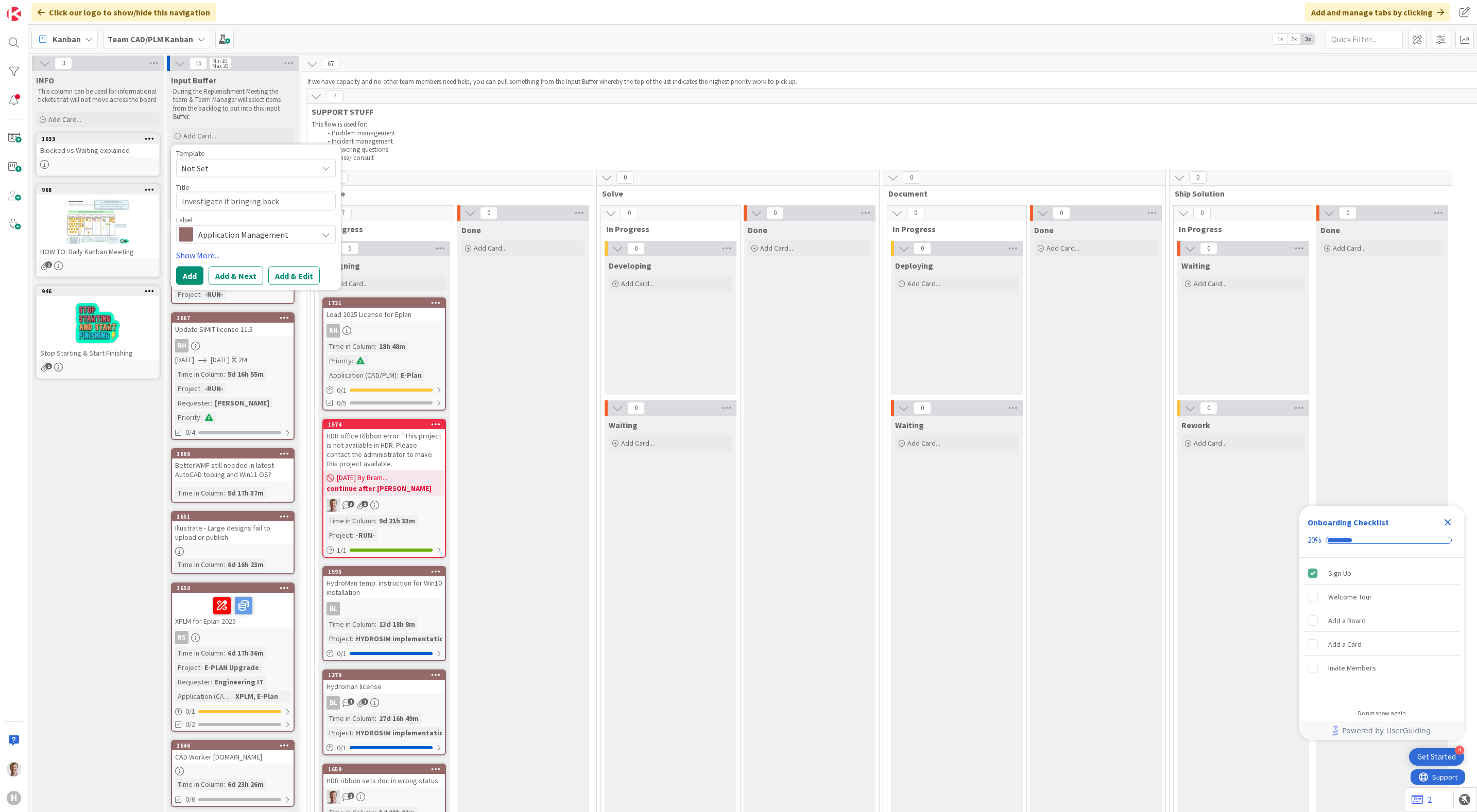
type textarea "Investigate if bringing back Brazil engine"
type textarea "x"
type textarea "Investigate if bringing back Brazil enginee"
type textarea "x"
type textarea "Investigate if bringing back Brazil engineer"
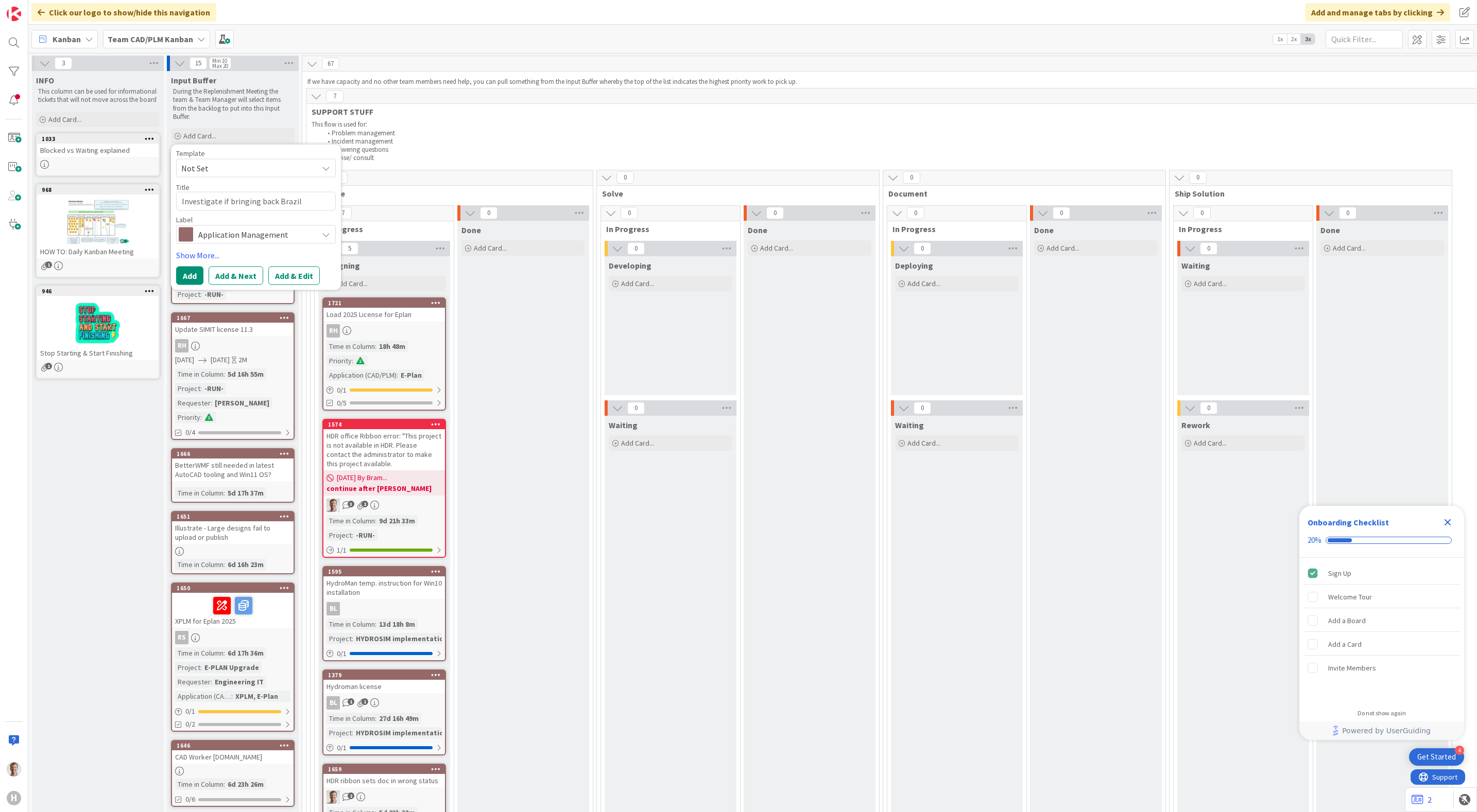
type textarea "x"
type textarea "Investigate if bringing back Brazil engineeri"
type textarea "x"
type textarea "Investigate if bringing back Brazil engineerin"
type textarea "x"
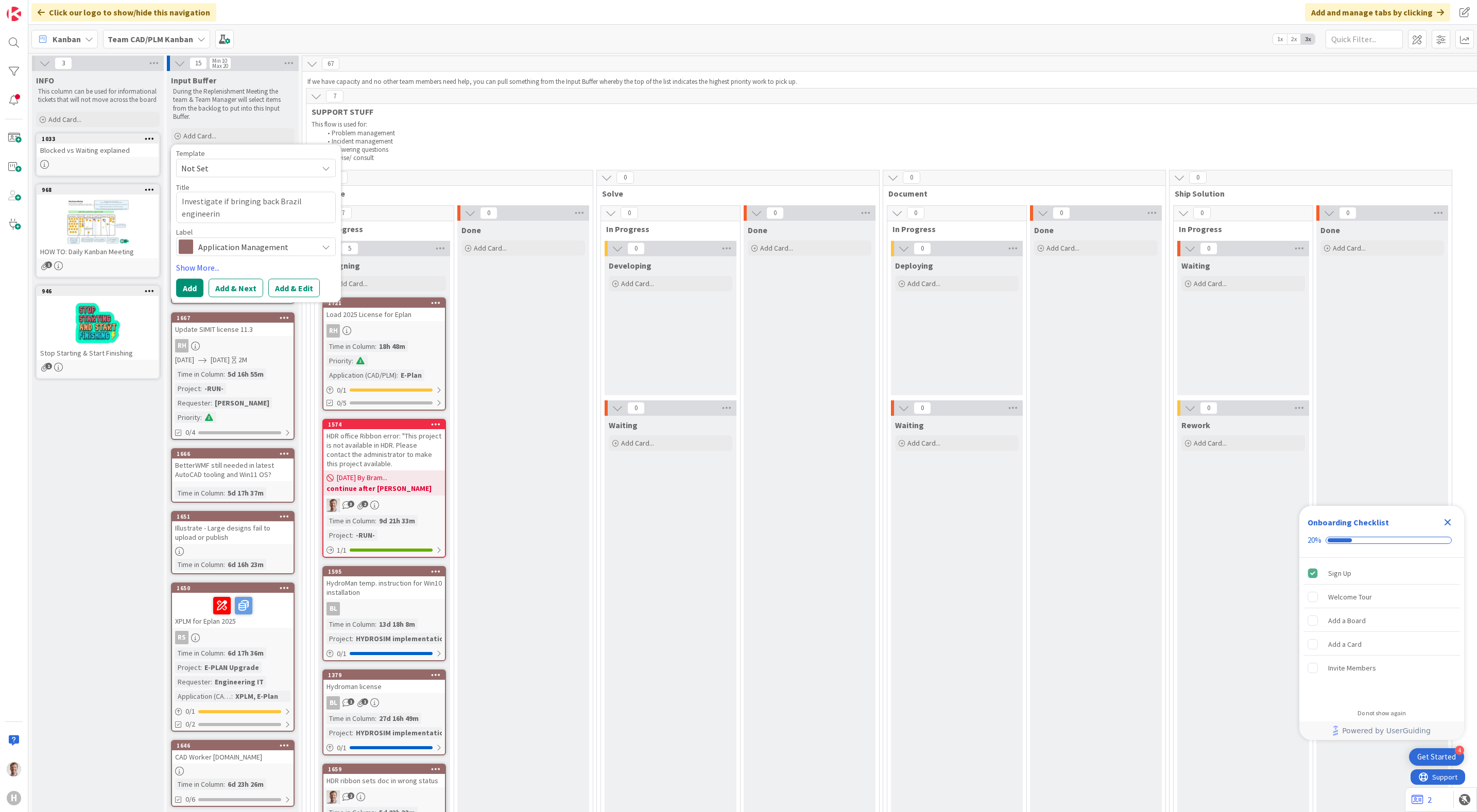
type textarea "Investigate if bringing back Brazil engineering"
type textarea "x"
type textarea "Investigate if bringing back Brazil engineering"
type textarea "x"
type textarea "Investigate if bringing back Brazil engineering g"
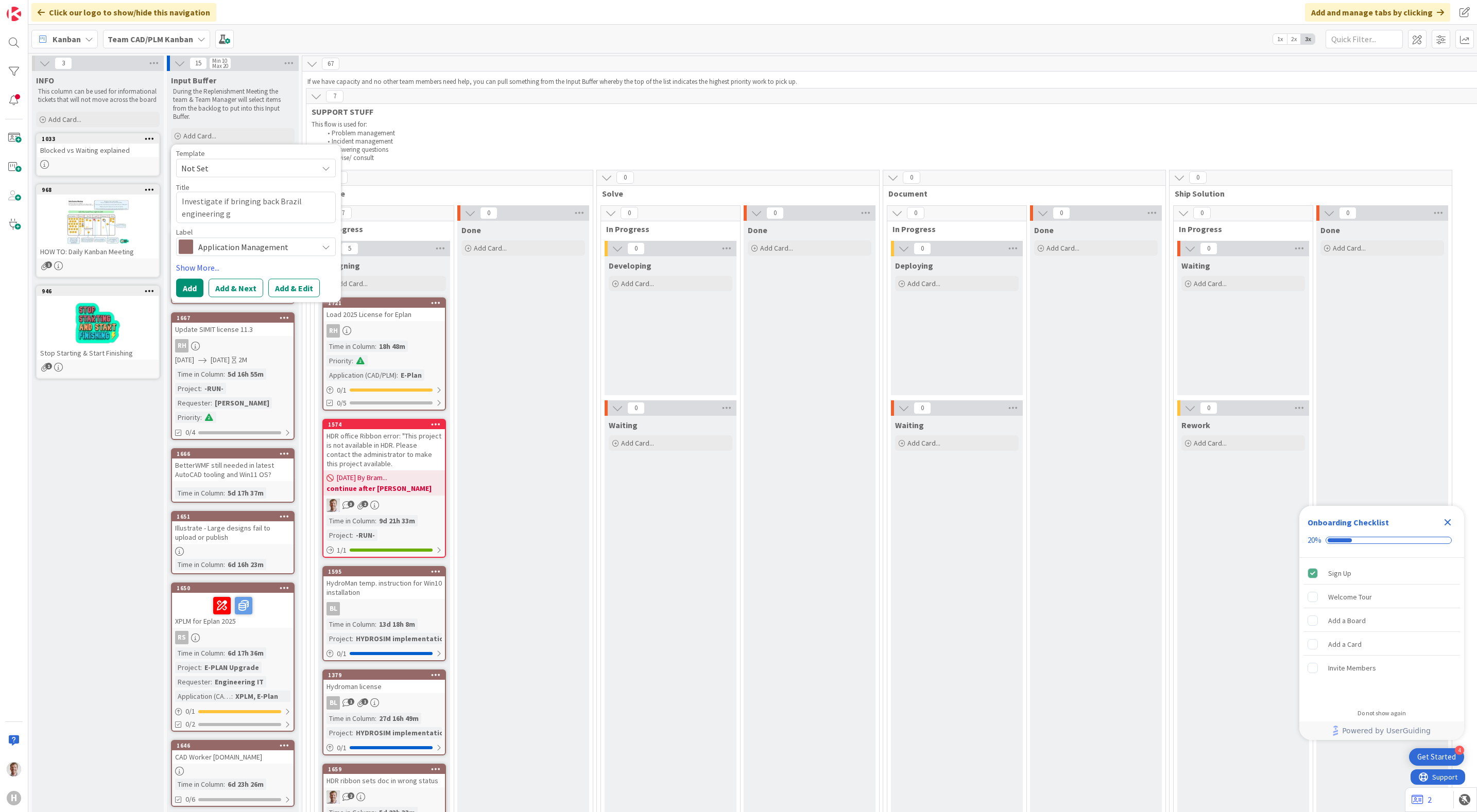
type textarea "x"
type textarea "Investigate if bringing back Brazil engineering gro"
type textarea "x"
type textarea "Investigate if bringing back Brazil engineering groe"
type textarea "x"
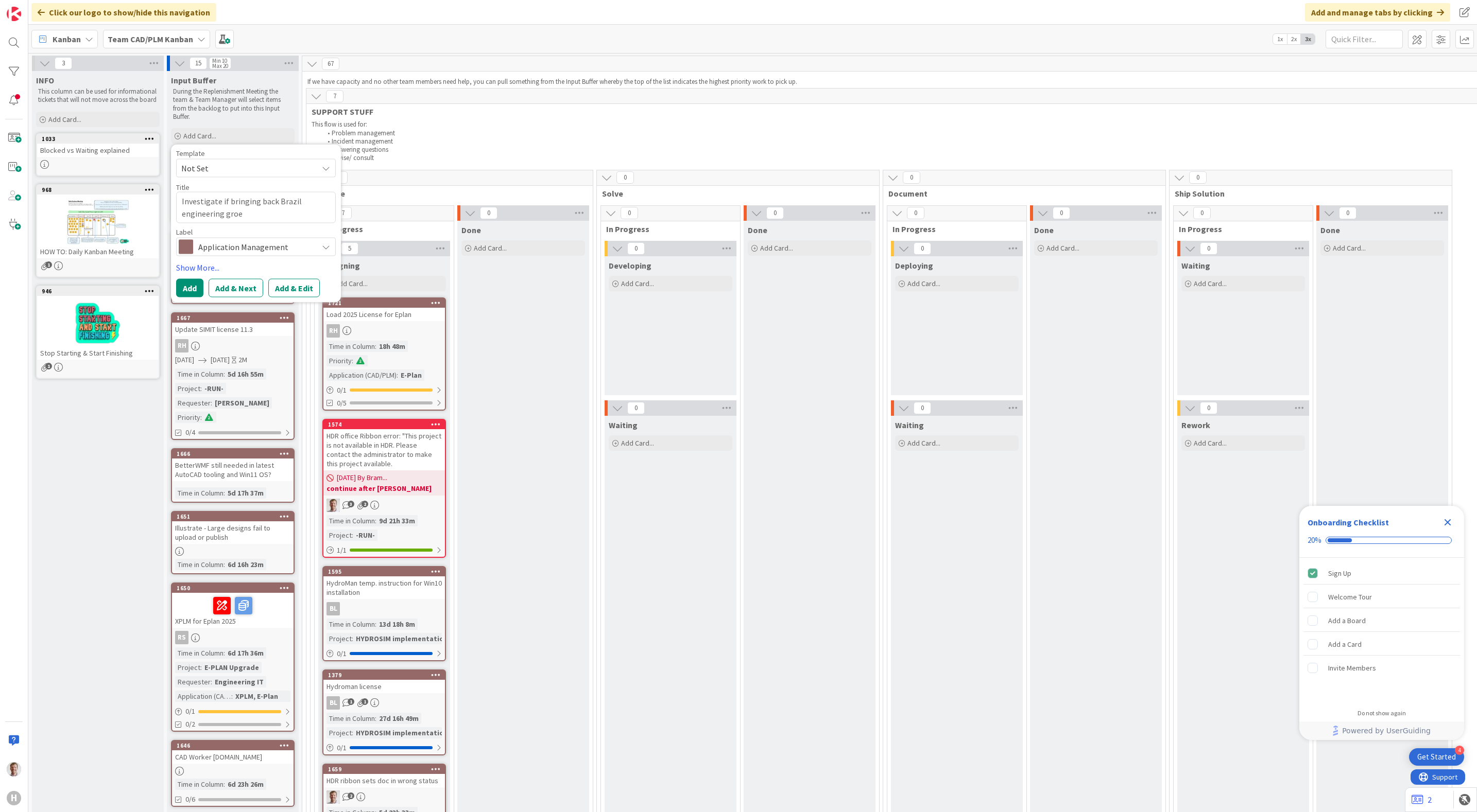
type textarea "Investigate if bringing back Brazil engineering groep"
type textarea "x"
type textarea "Investigate if bringing back Brazil engineering groe"
type textarea "x"
type textarea "Investigate if bringing back Brazil engineering gro"
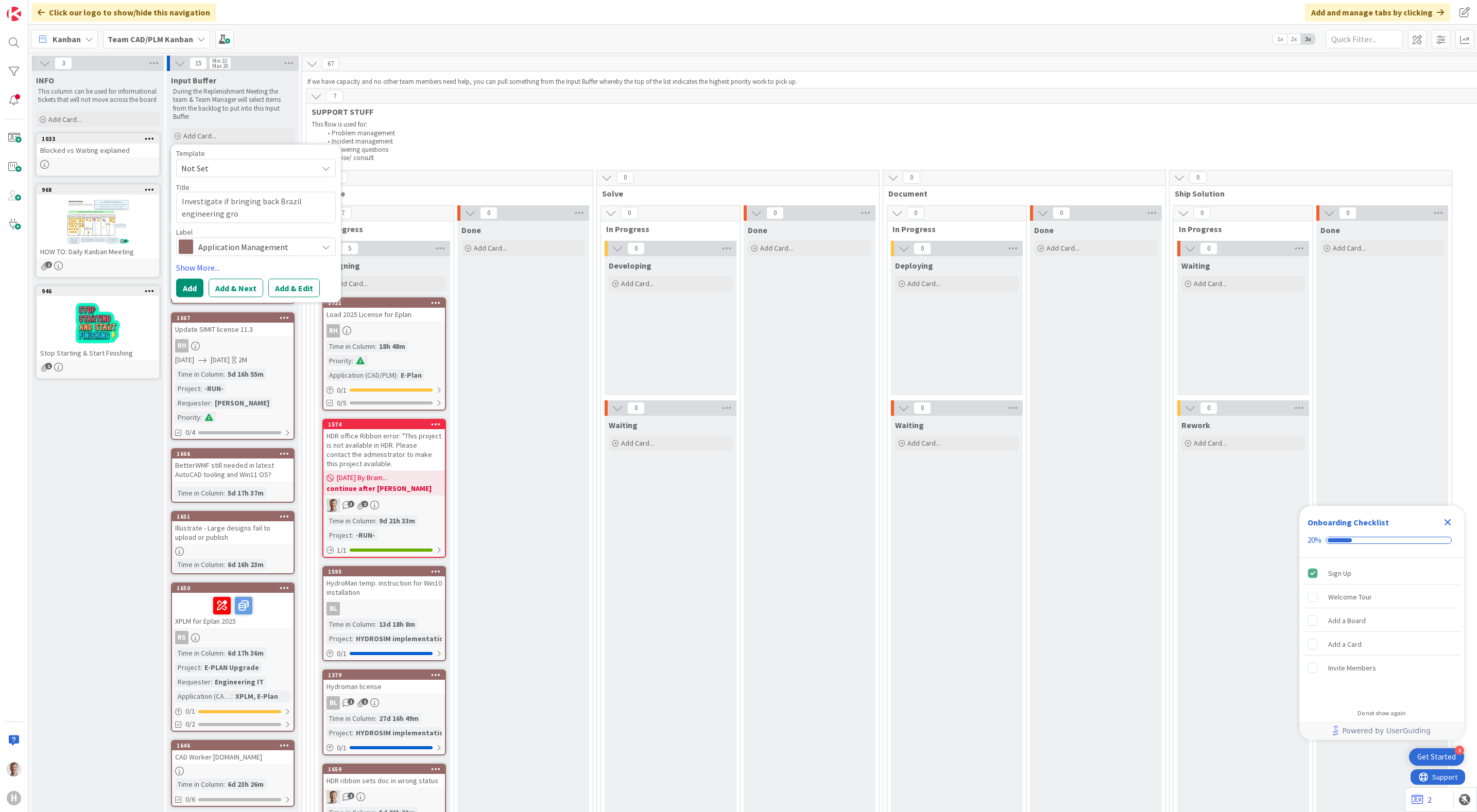
type textarea "x"
type textarea "Investigate if bringing back Brazil engineering grou"
type textarea "x"
type textarea "Investigate if bringing back Brazil engineering group"
type textarea "x"
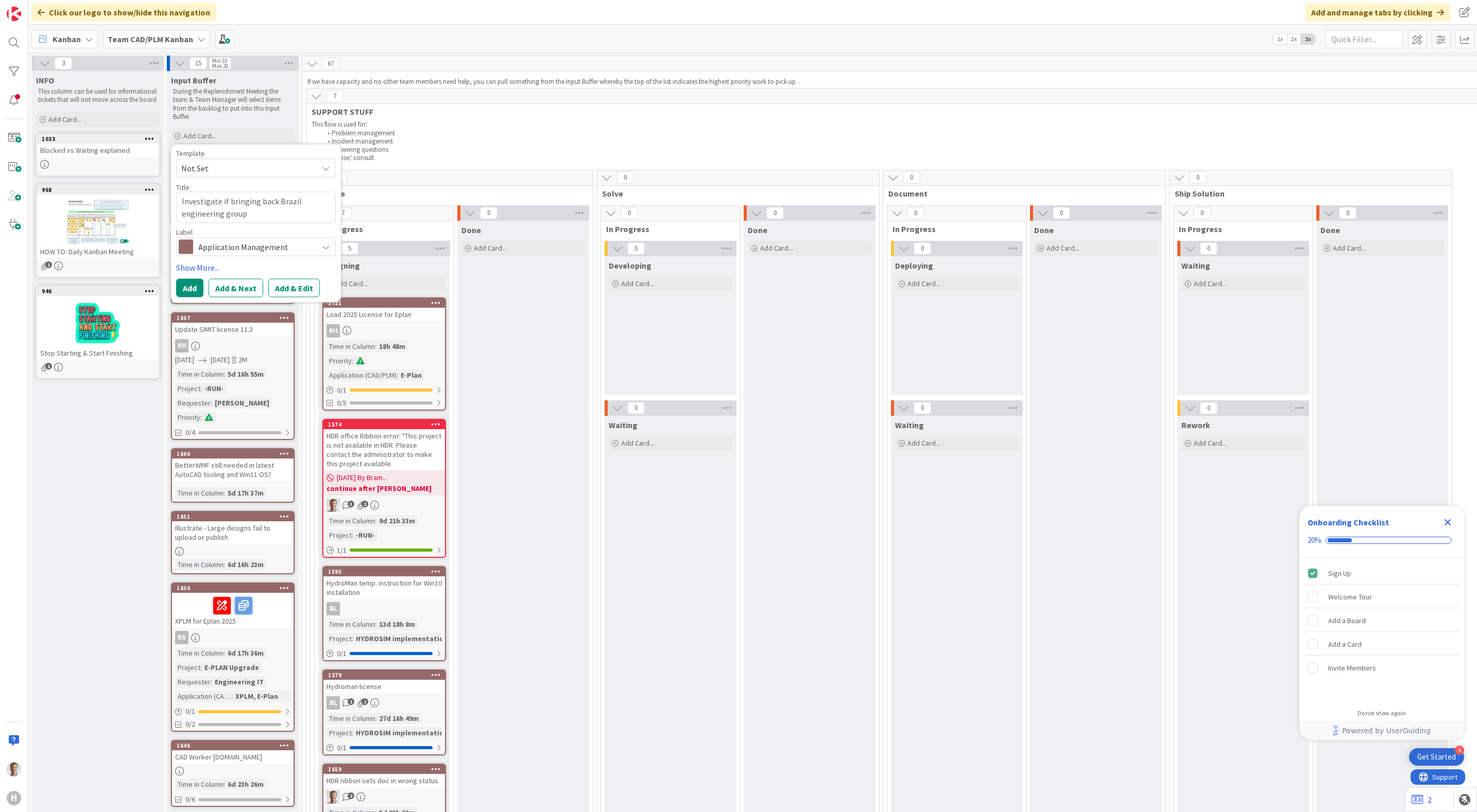
type textarea "Investigate if bringing back Brazil engineering group"
type textarea "x"
type textarea "Investigate if bringing back Brazil engineering group i"
type textarea "x"
type textarea "Investigate if bringing back Brazil engineering group is"
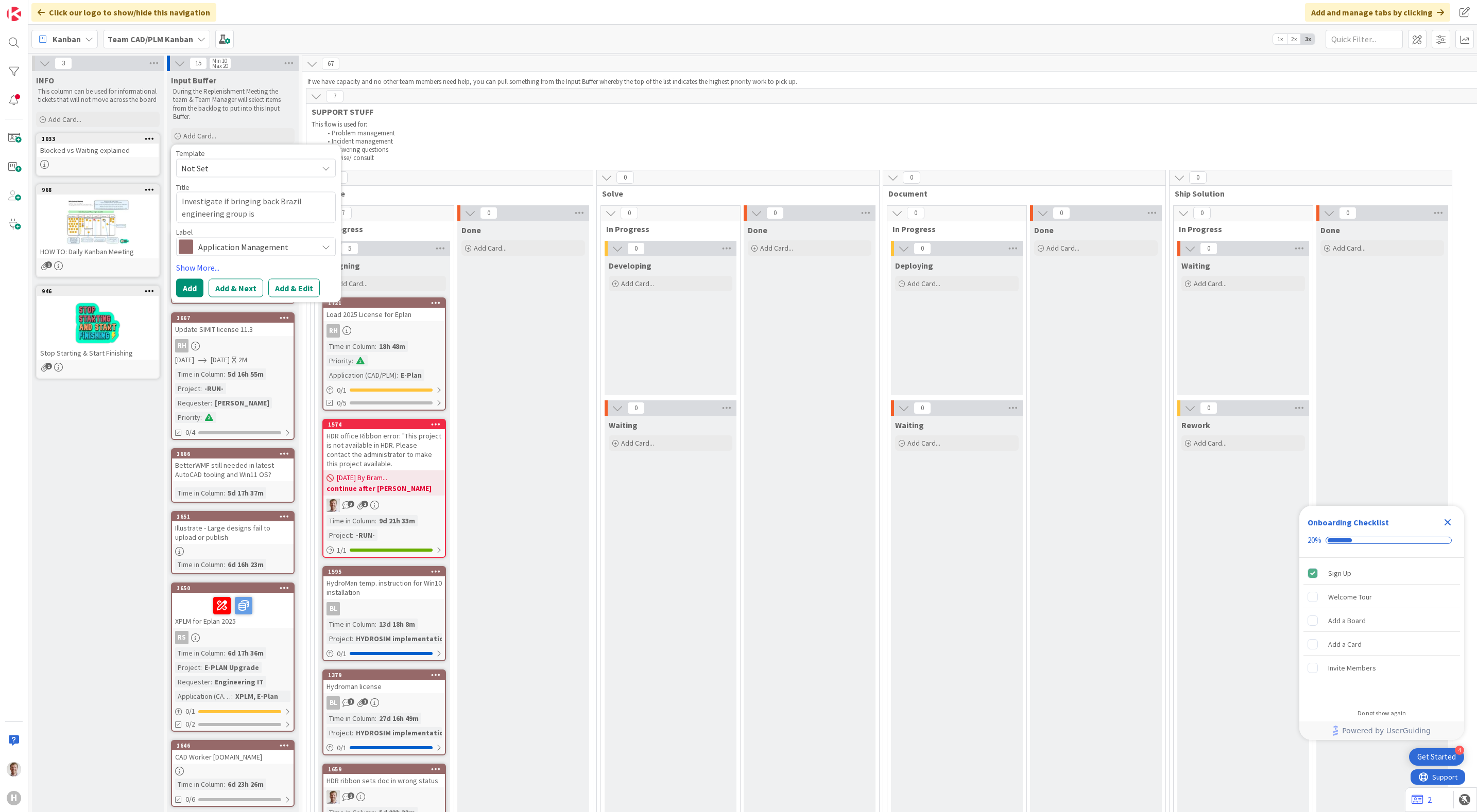
type textarea "x"
type textarea "Investigate if bringing back Brazil engineering group is"
type textarea "x"
type textarea "Investigate if bringing back Brazil engineering group is n"
type textarea "x"
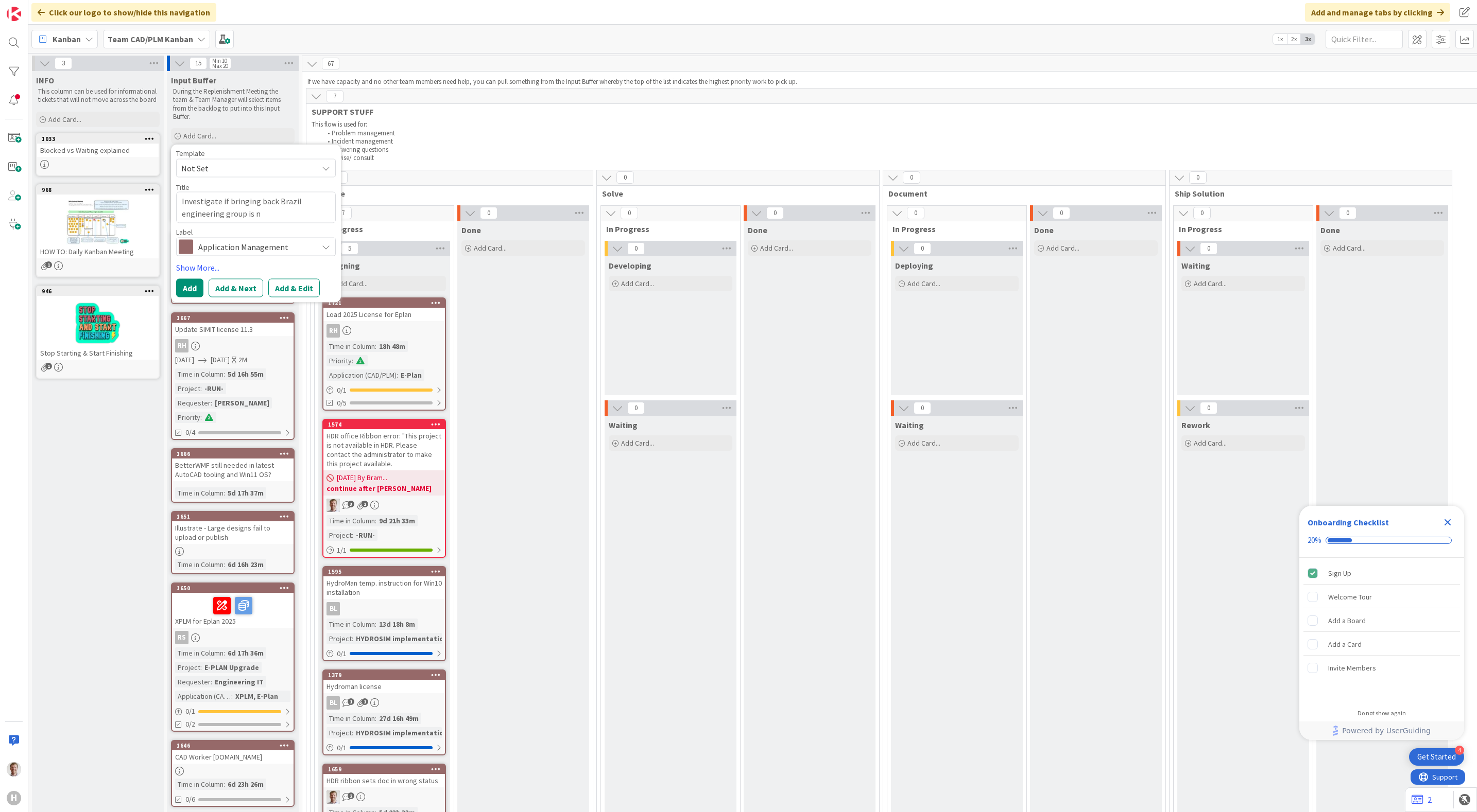
type textarea "Investigate if bringing back Brazil engineering group is ne"
type textarea "x"
type textarea "Investigate if bringing back Brazil engineering group is nec"
type textarea "x"
type textarea "Investigate if bringing back Brazil engineering group is ne"
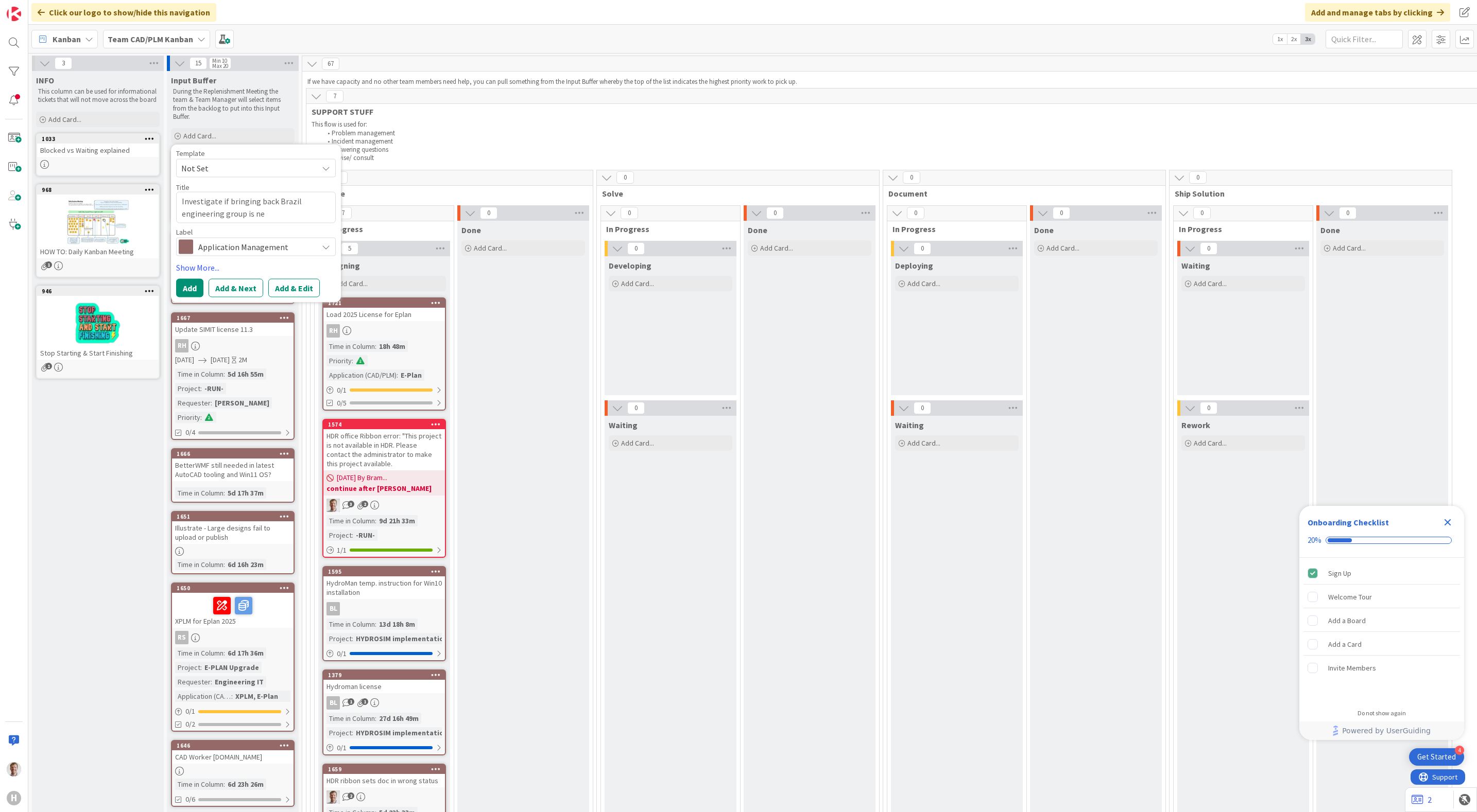
type textarea "x"
type textarea "Investigate if bringing back Brazil engineering group is nee"
type textarea "x"
type textarea "Investigate if bringing back Brazil engineering group is need"
type textarea "x"
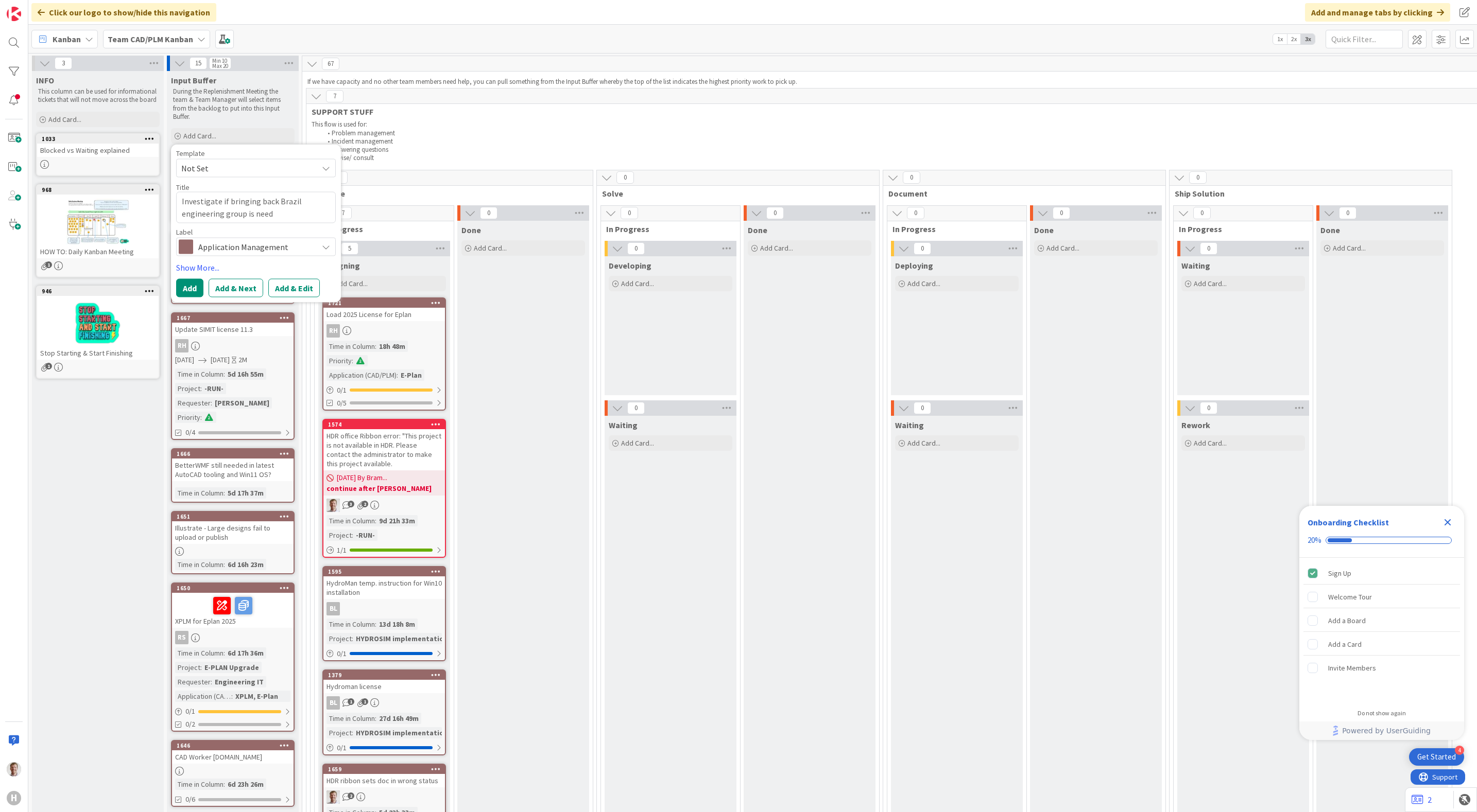
type textarea "Investigate if bringing back Brazil engineering group is neede"
type textarea "x"
type textarea "Investigate if bringing back Brazil engineering group is needed"
click at [312, 244] on span "Application Management" at bounding box center [255, 247] width 114 height 15
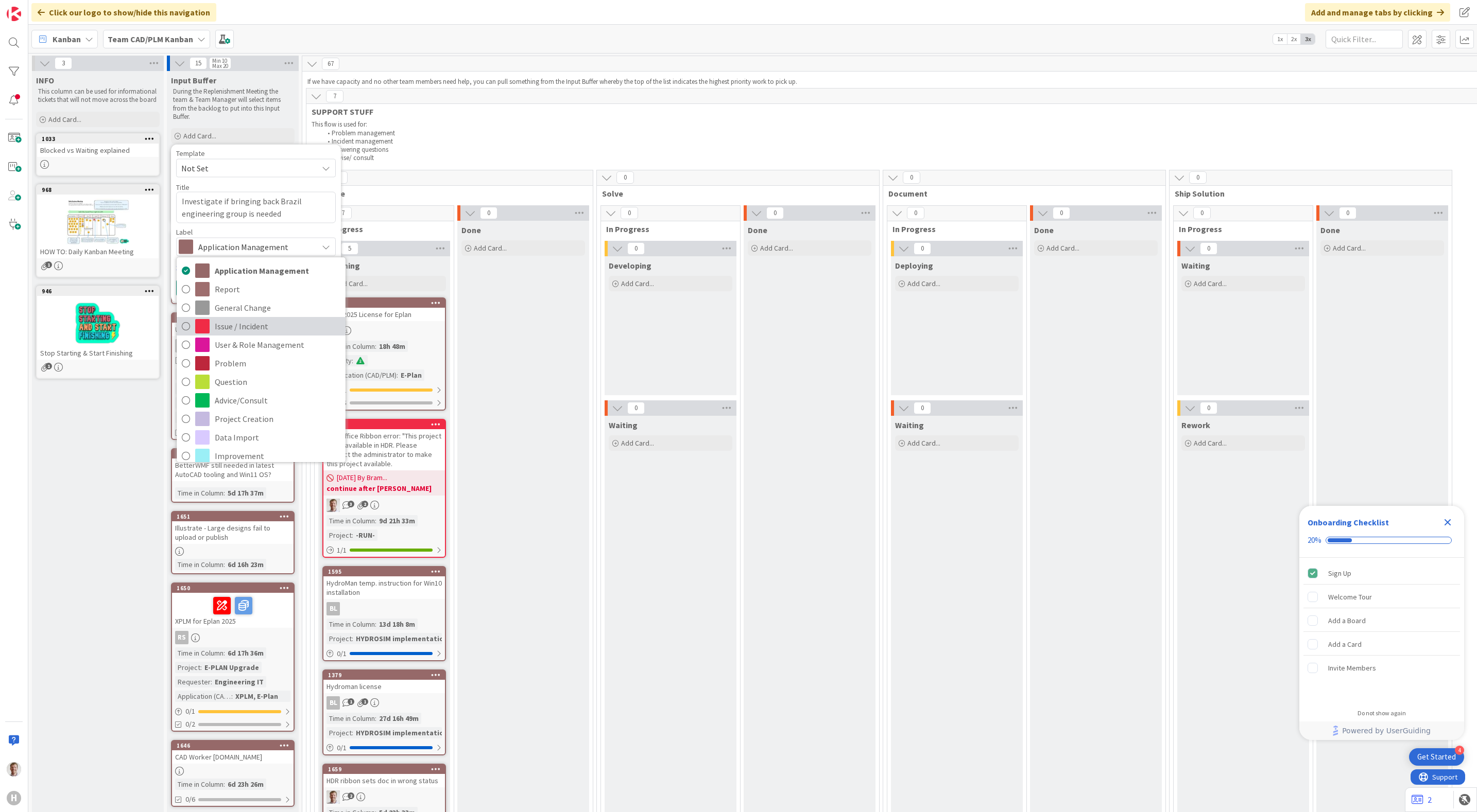
scroll to position [27, 0]
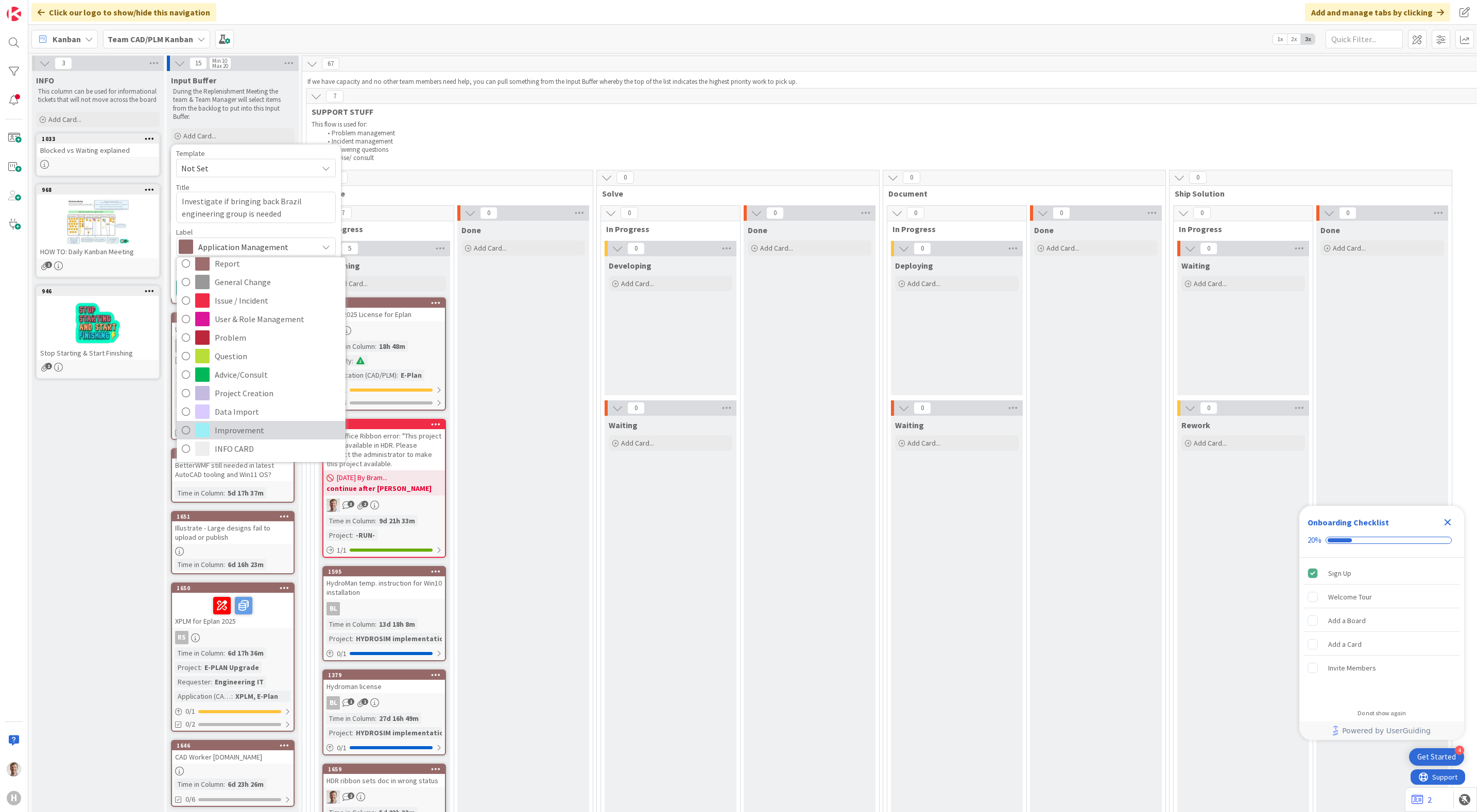
click at [257, 429] on span "Improvement" at bounding box center [278, 430] width 126 height 16
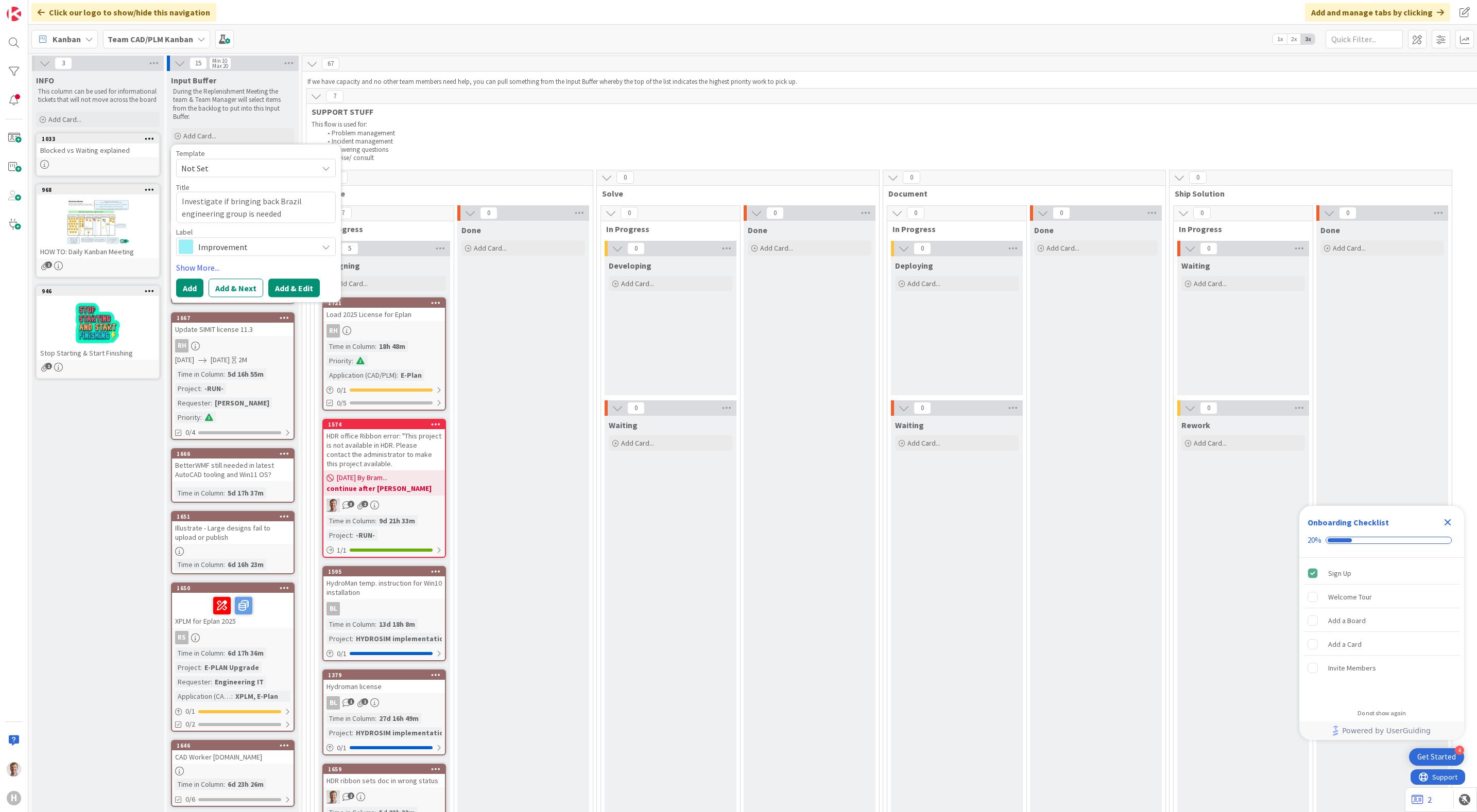
click at [290, 287] on button "Add & Edit" at bounding box center [293, 287] width 51 height 19
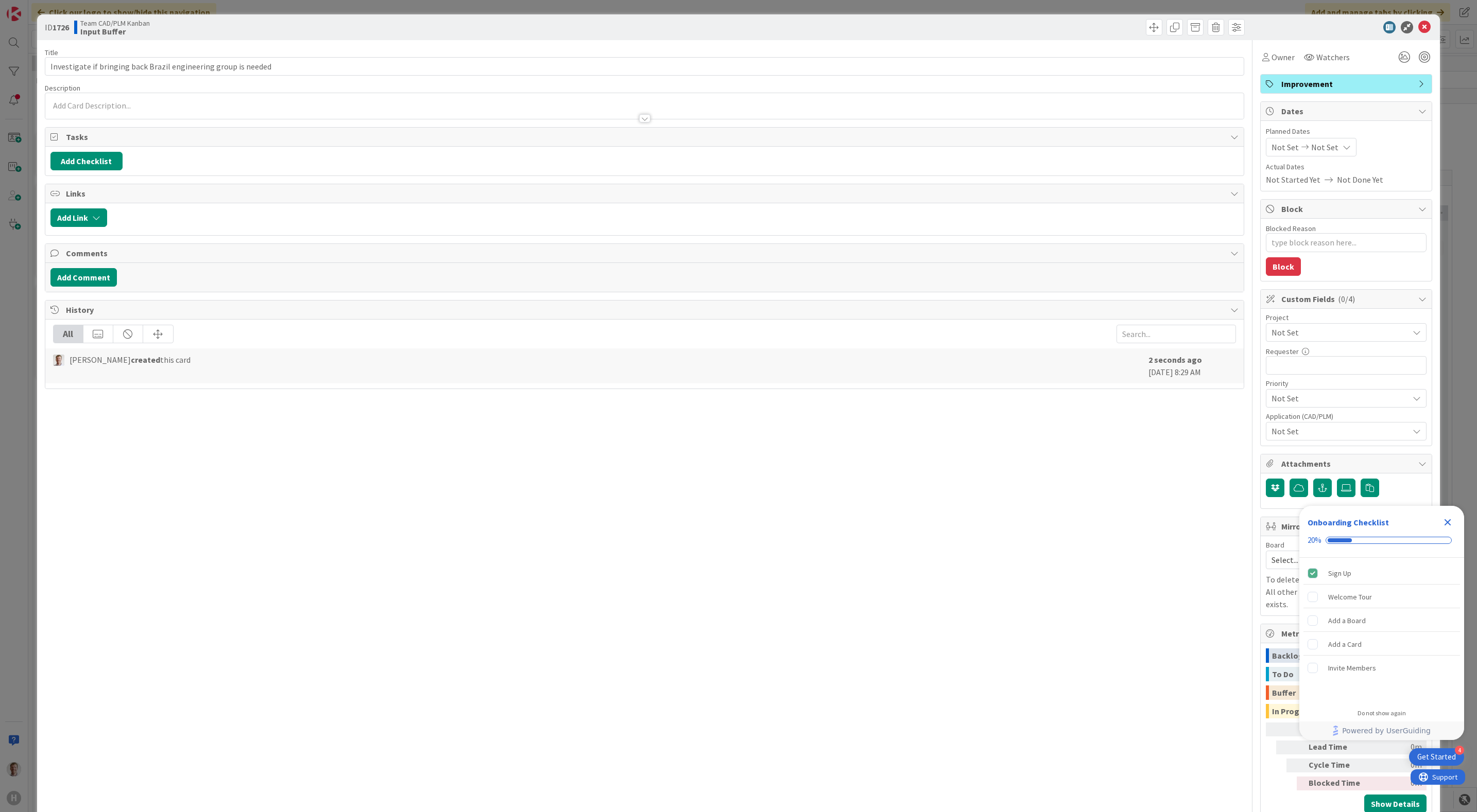
type textarea "x"
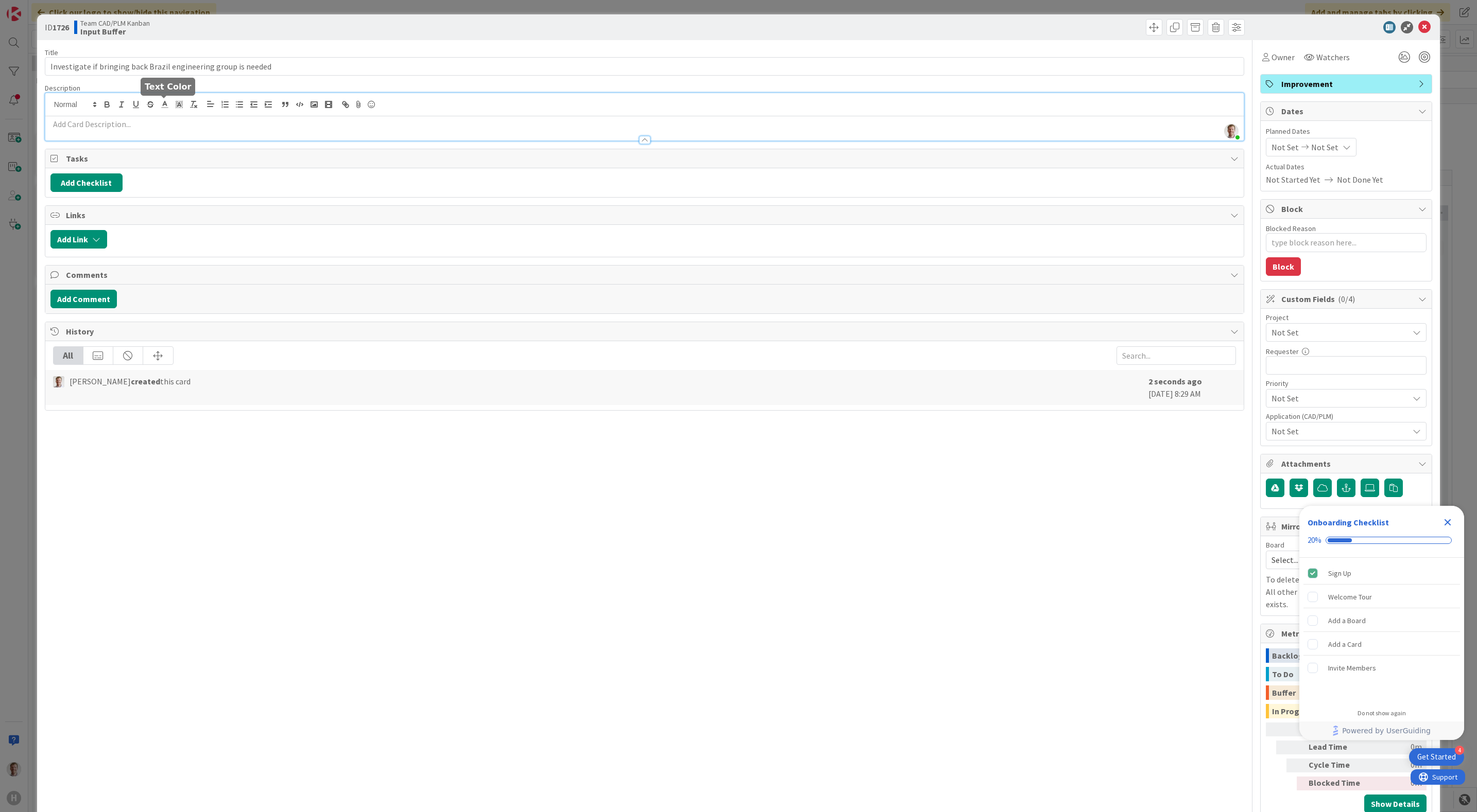
click at [170, 100] on div "Bram Ottenhof just joined" at bounding box center [644, 117] width 1198 height 47
click at [202, 131] on div at bounding box center [644, 135] width 1198 height 11
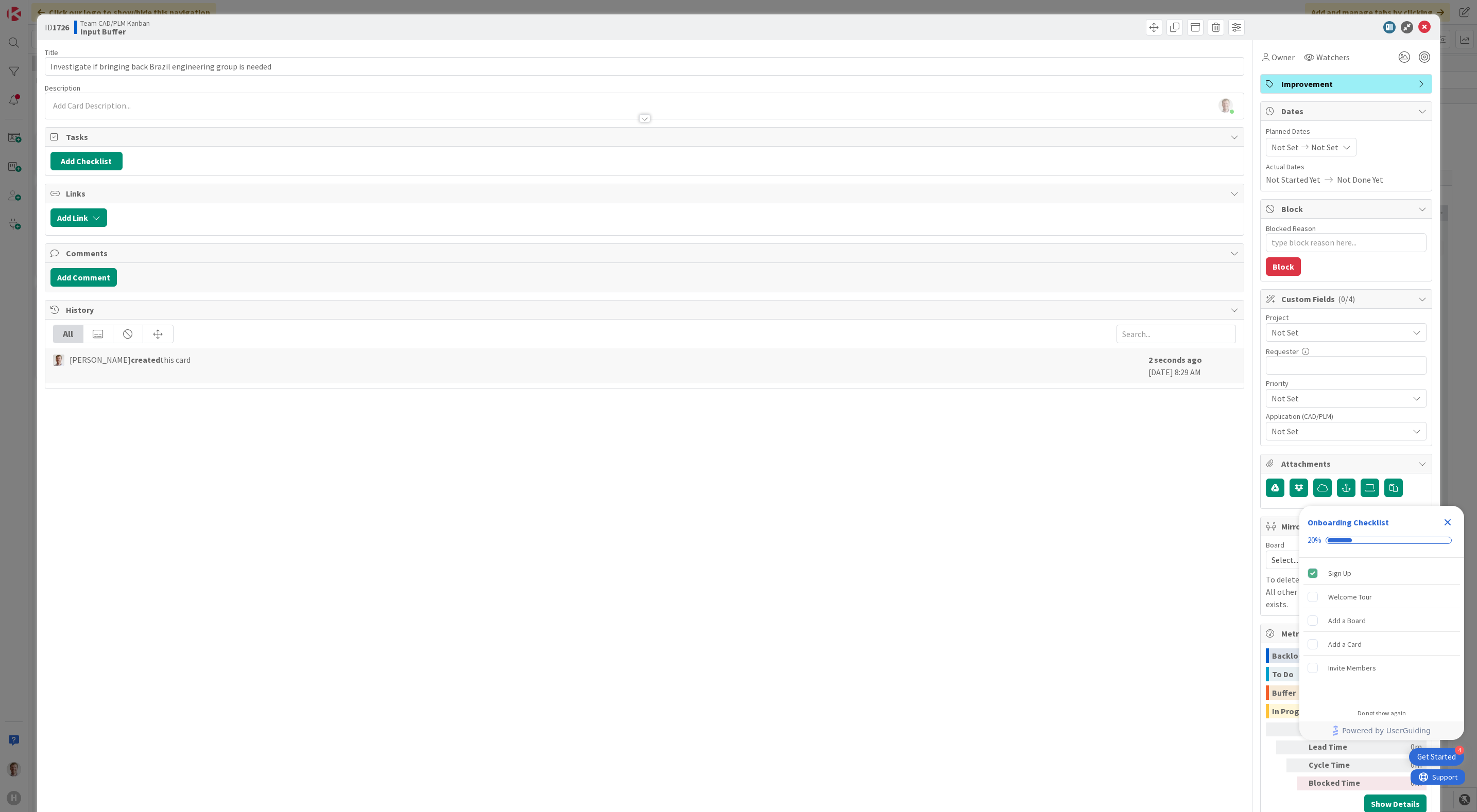
click at [249, 108] on div at bounding box center [644, 113] width 1198 height 11
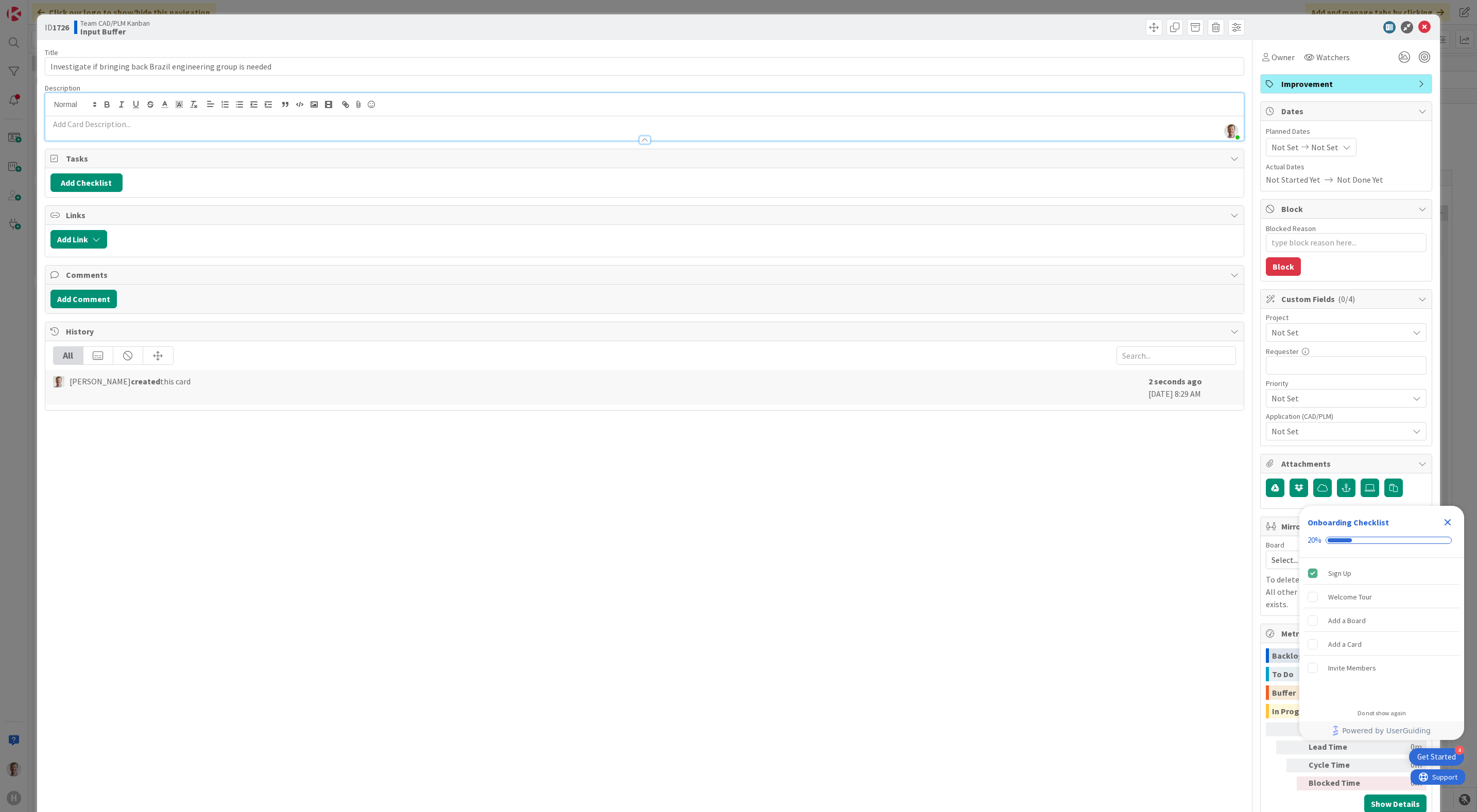
click at [198, 127] on p at bounding box center [644, 124] width 1188 height 12
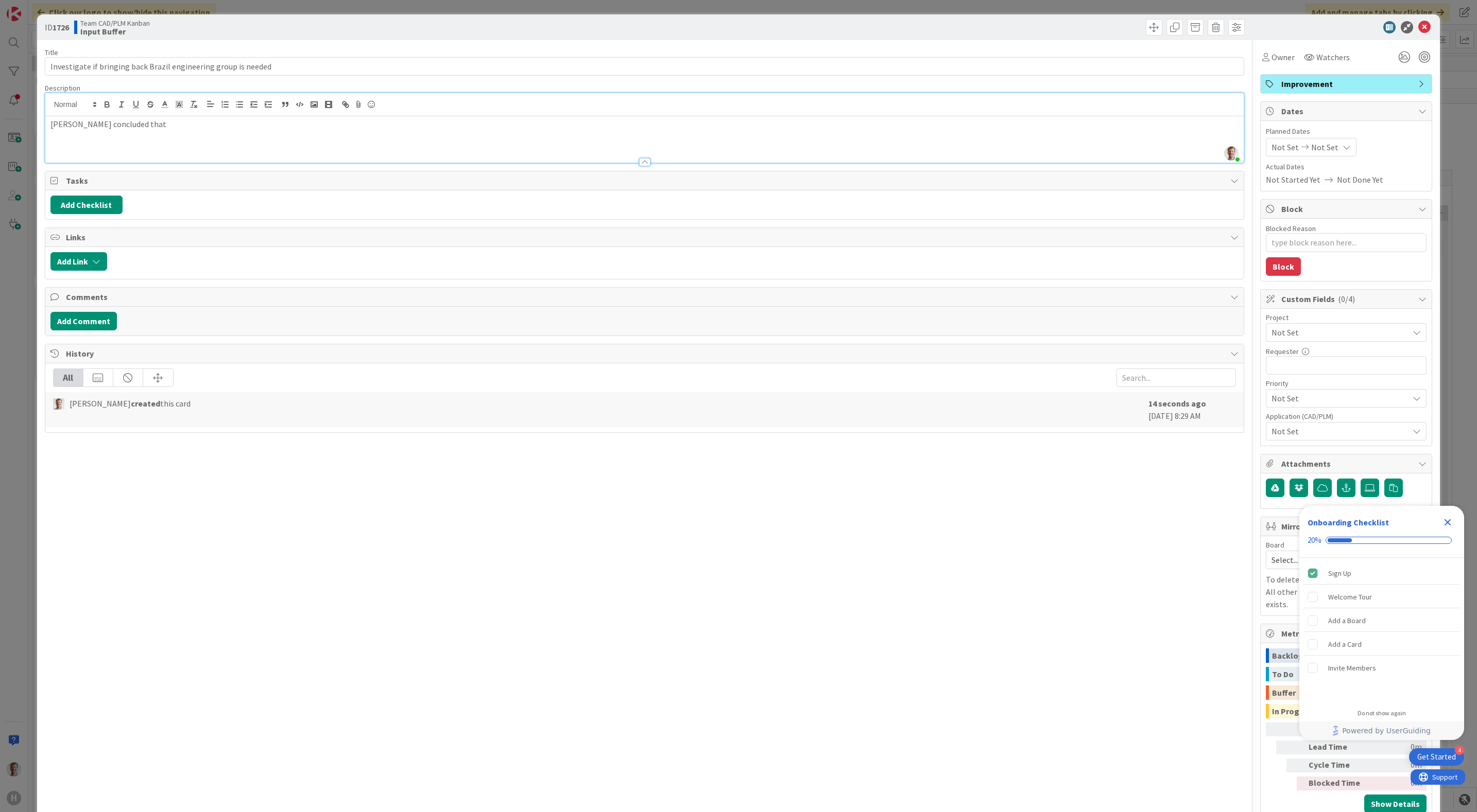
click at [156, 133] on div "Alex concluded that" at bounding box center [644, 139] width 1198 height 46
type textarea "x"
